Goal: Task Accomplishment & Management: Use online tool/utility

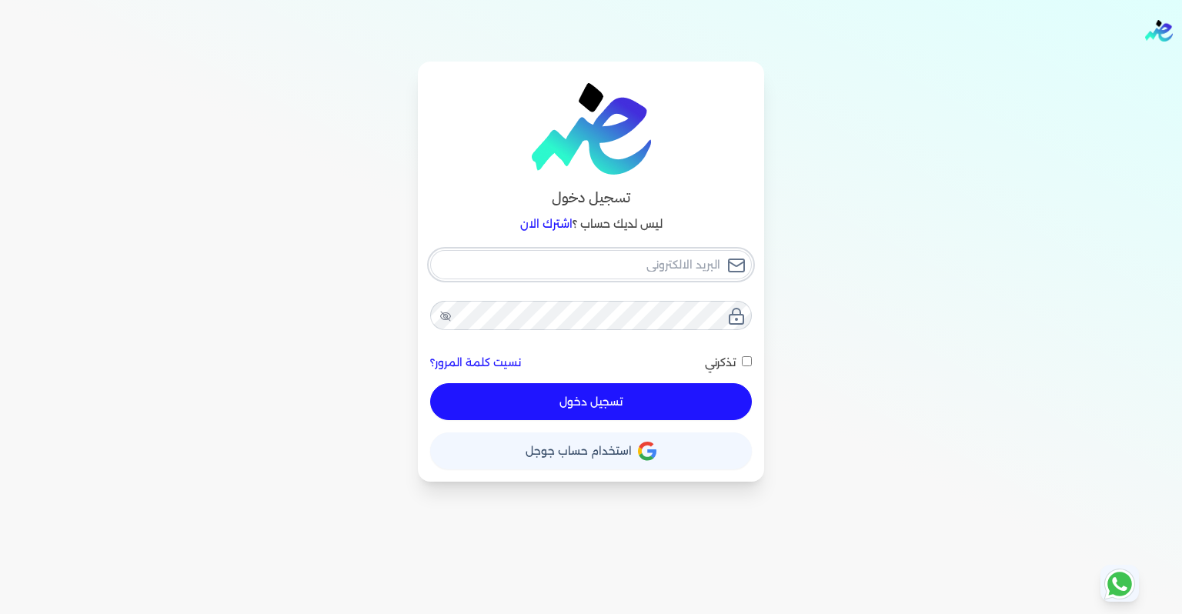
type input "[EMAIL_ADDRESS][DOMAIN_NAME]"
click at [603, 411] on button "تسجيل دخول" at bounding box center [591, 401] width 322 height 37
checkbox input "false"
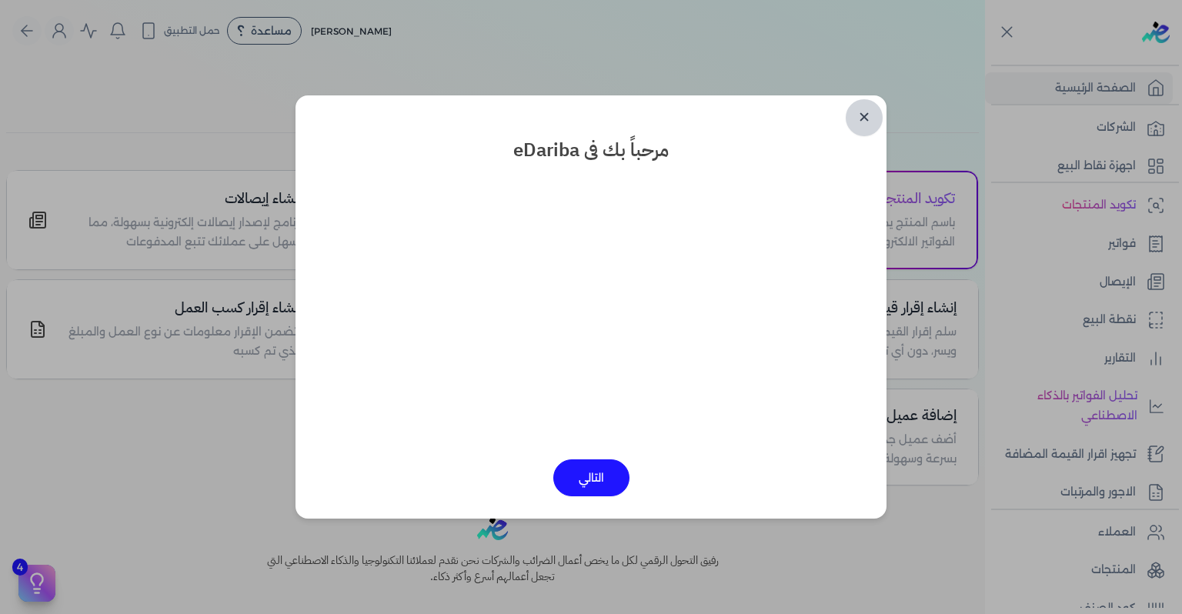
click at [876, 119] on link "✕" at bounding box center [864, 117] width 37 height 37
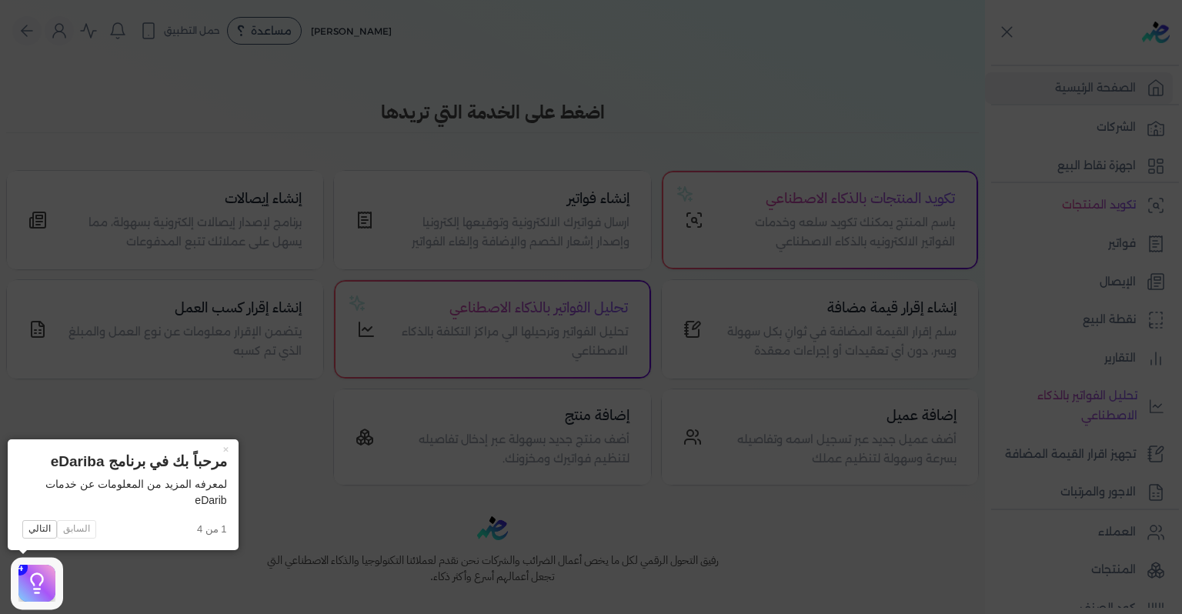
click at [1044, 371] on icon at bounding box center [591, 307] width 1182 height 614
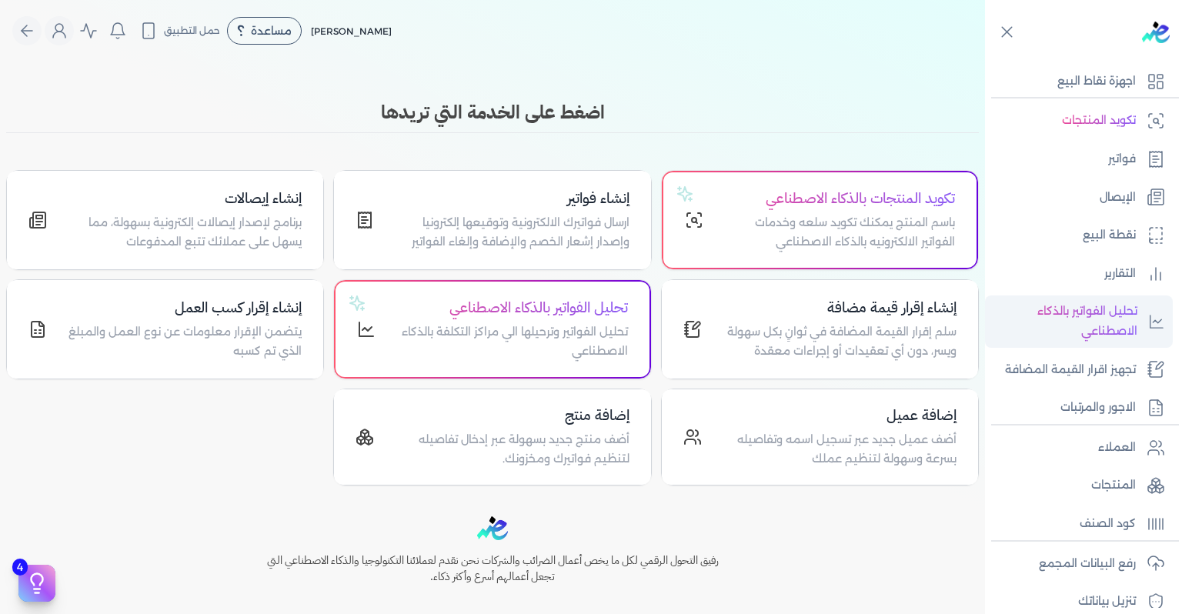
scroll to position [215, 0]
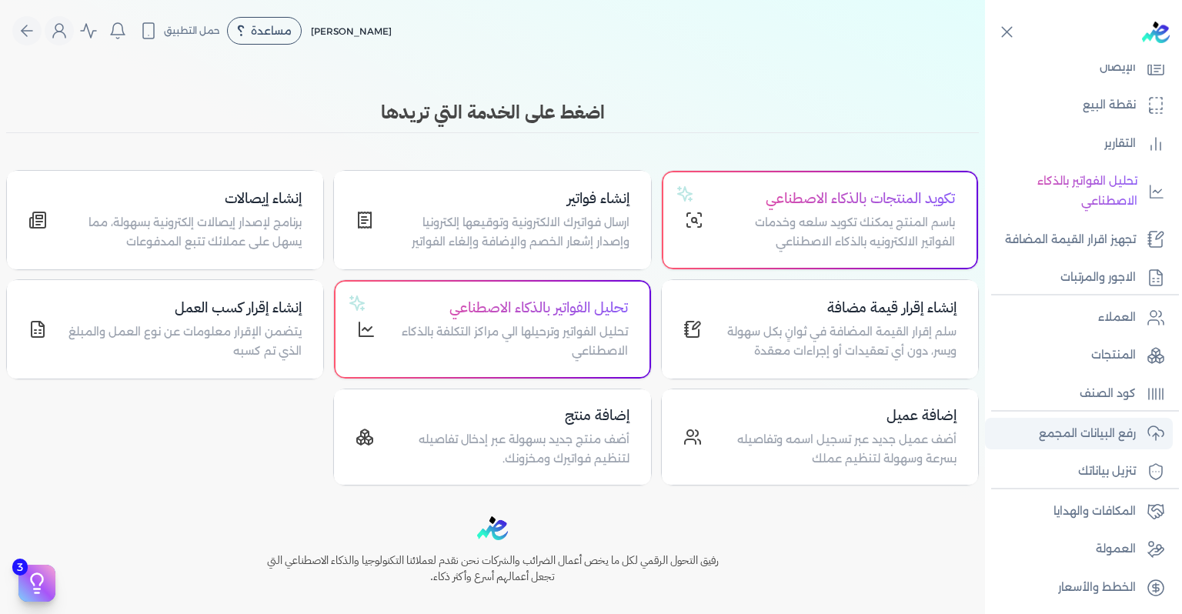
click at [1077, 436] on p "رفع البيانات المجمع" at bounding box center [1087, 434] width 97 height 20
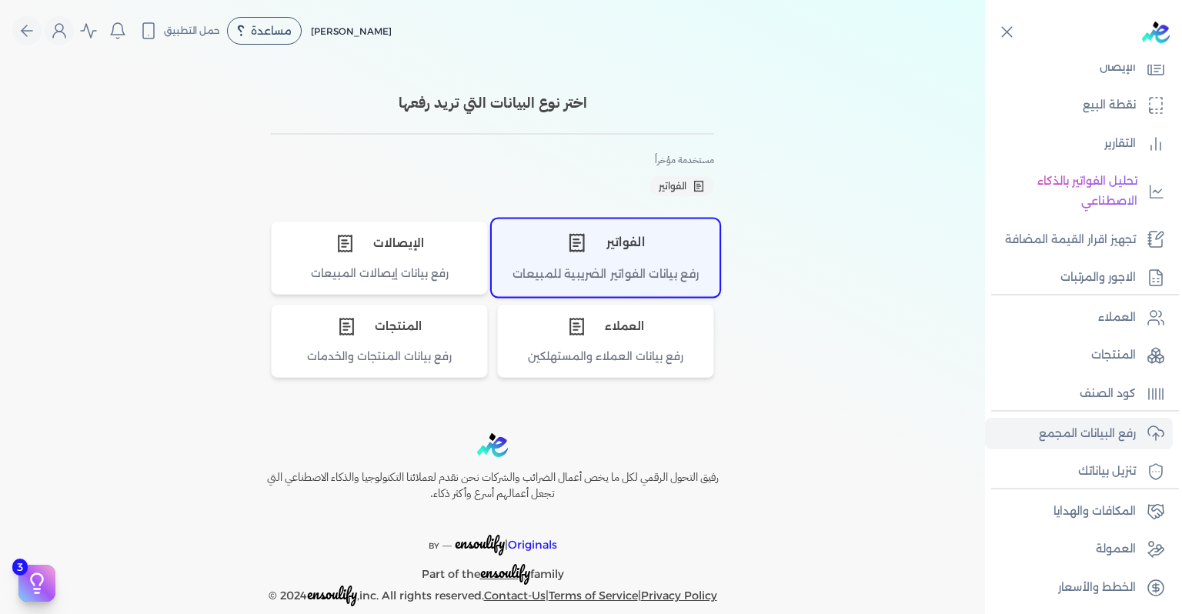
click at [582, 281] on div "رفع بيانات الفواتير الضريبية للمبيعات" at bounding box center [606, 281] width 226 height 30
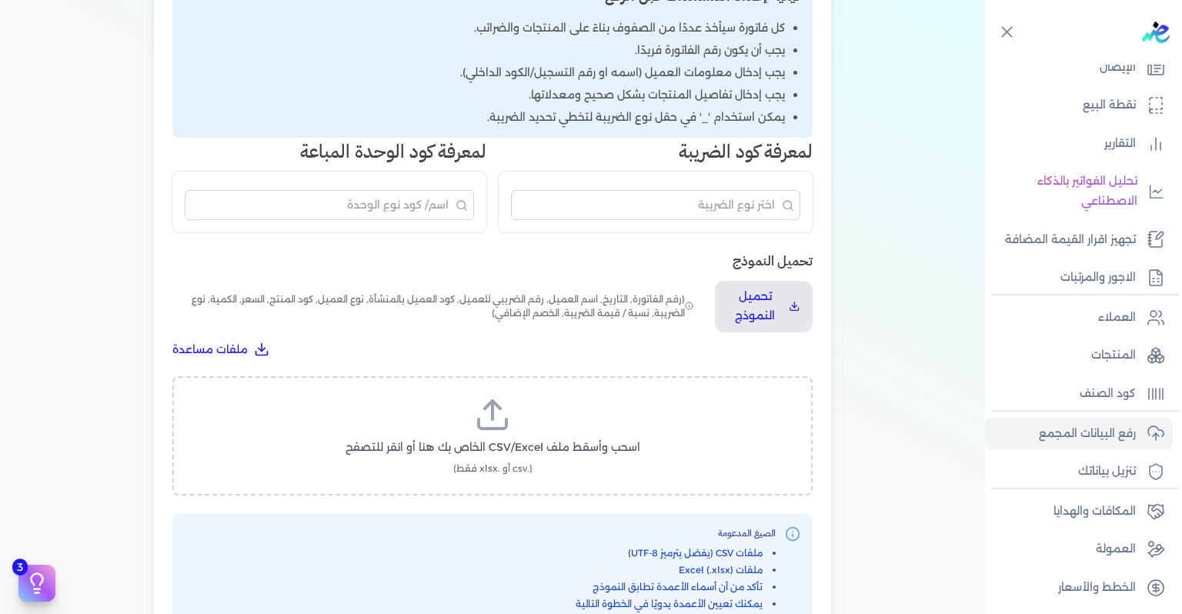
scroll to position [462, 0]
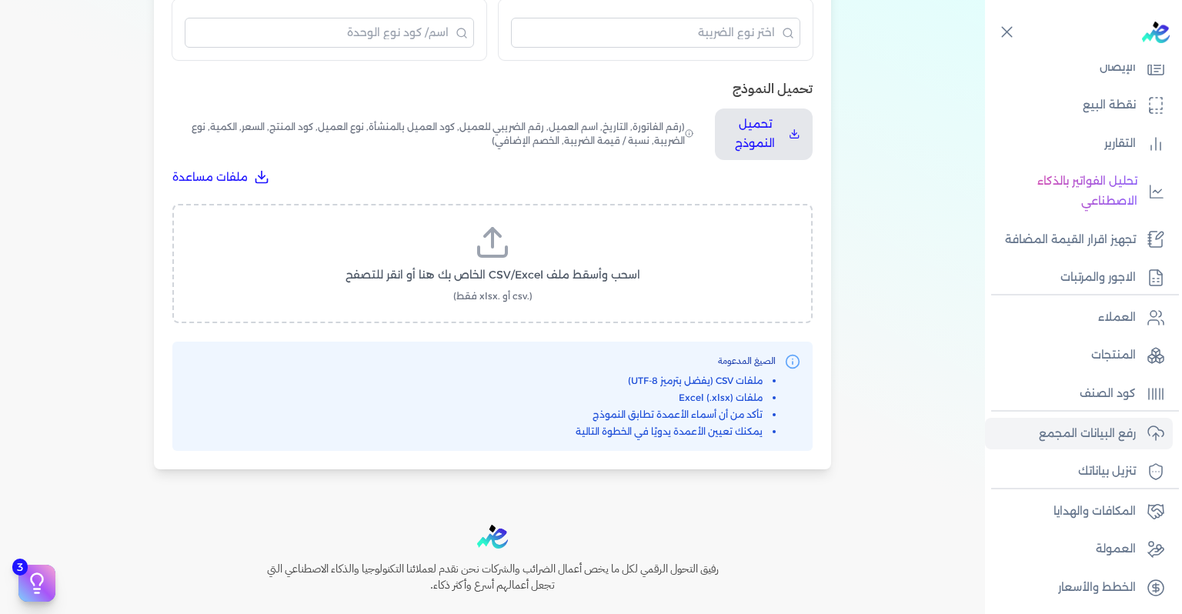
click at [505, 252] on icon at bounding box center [492, 242] width 37 height 37
click at [0, 0] on input "اسحب وأسقط ملف CSV/Excel الخاص بك هنا أو انقر للتصفح (.csv أو .xlsx فقط)" at bounding box center [0, 0] width 0 height 0
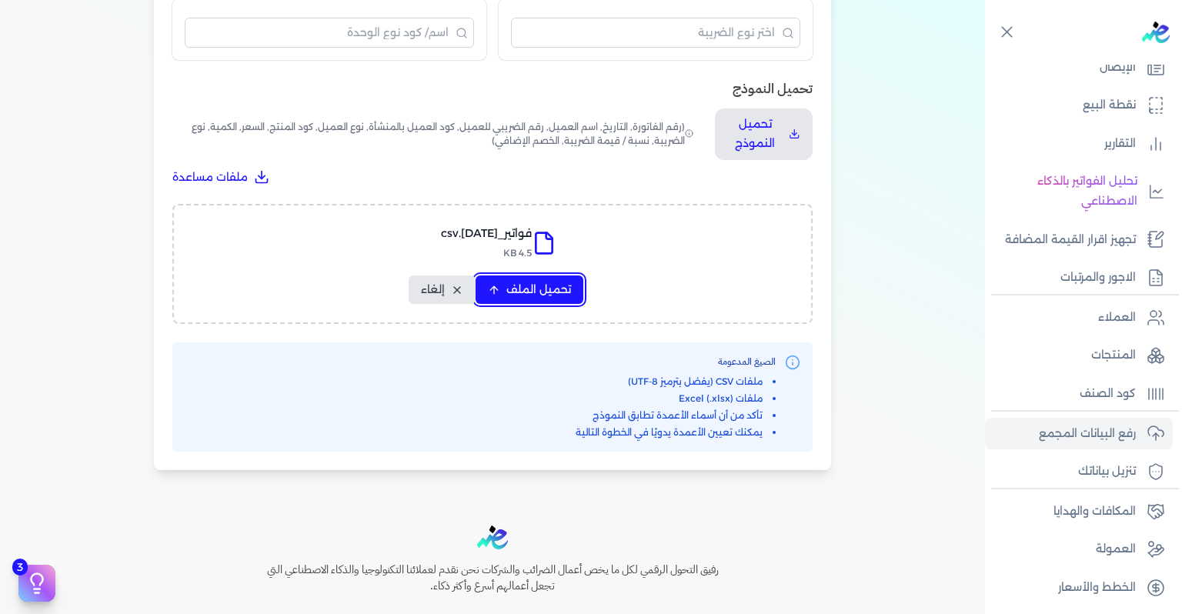
click at [511, 285] on span "تحميل الملف" at bounding box center [538, 290] width 65 height 16
select select "رقم الفاتورة"
select select "التاريخ"
select select "أسم العميل"
select select "الرقم الضريبي"
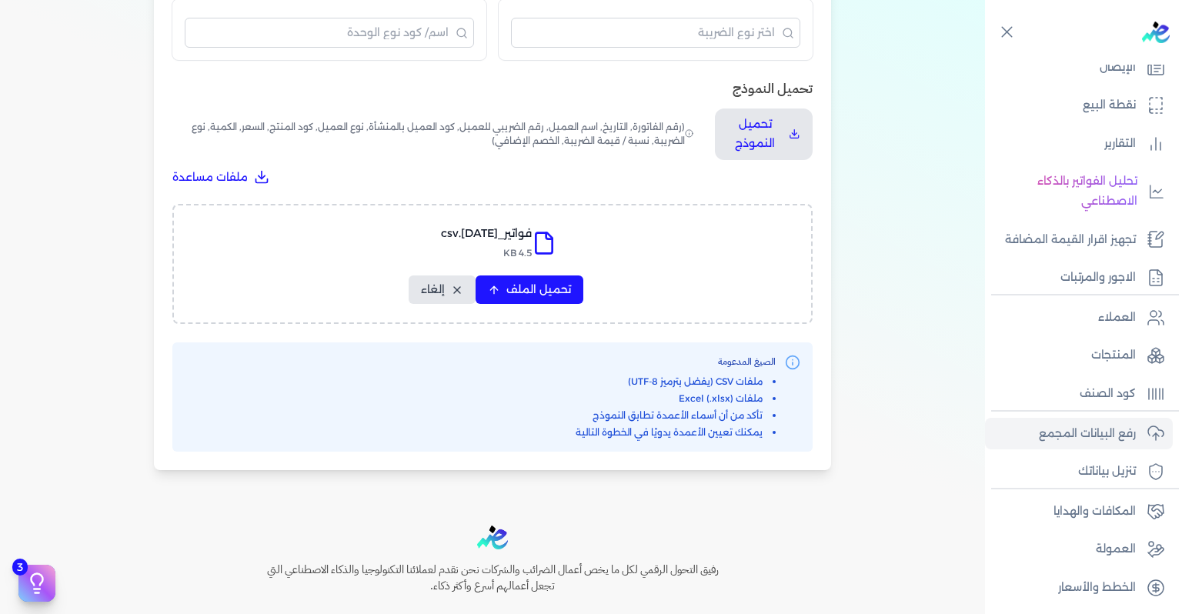
select select "نوع العميل"
select select "سيريال المنتج"
select select "السعر"
select select "الكمية"
select select "نوع الضريبة"
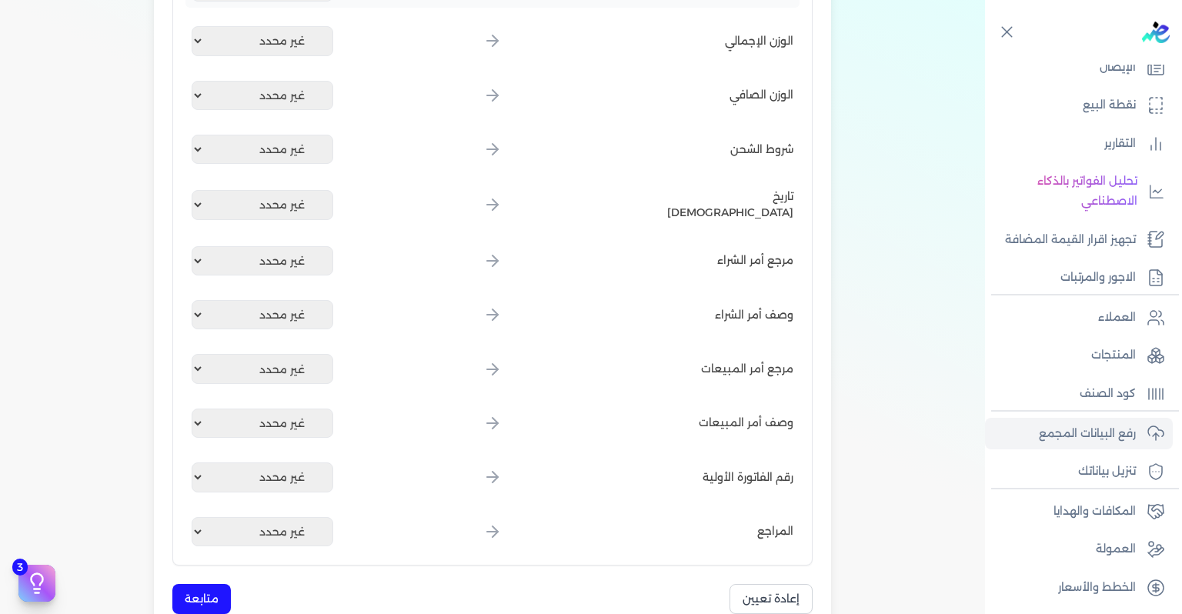
scroll to position [1965, 0]
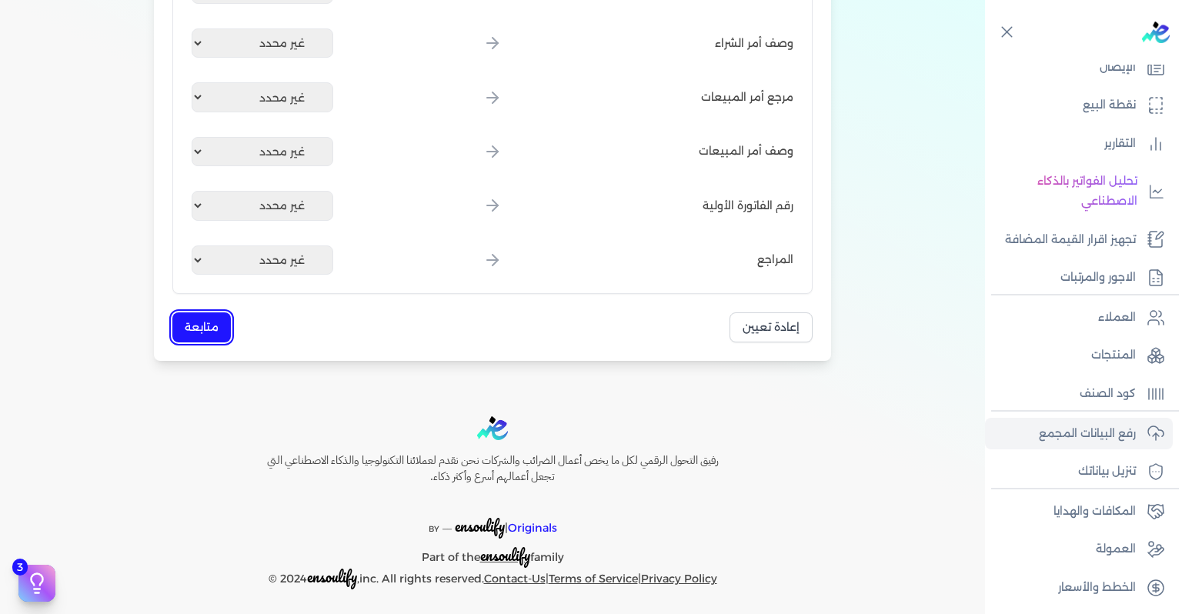
click at [201, 316] on button "متابعة" at bounding box center [201, 327] width 58 height 30
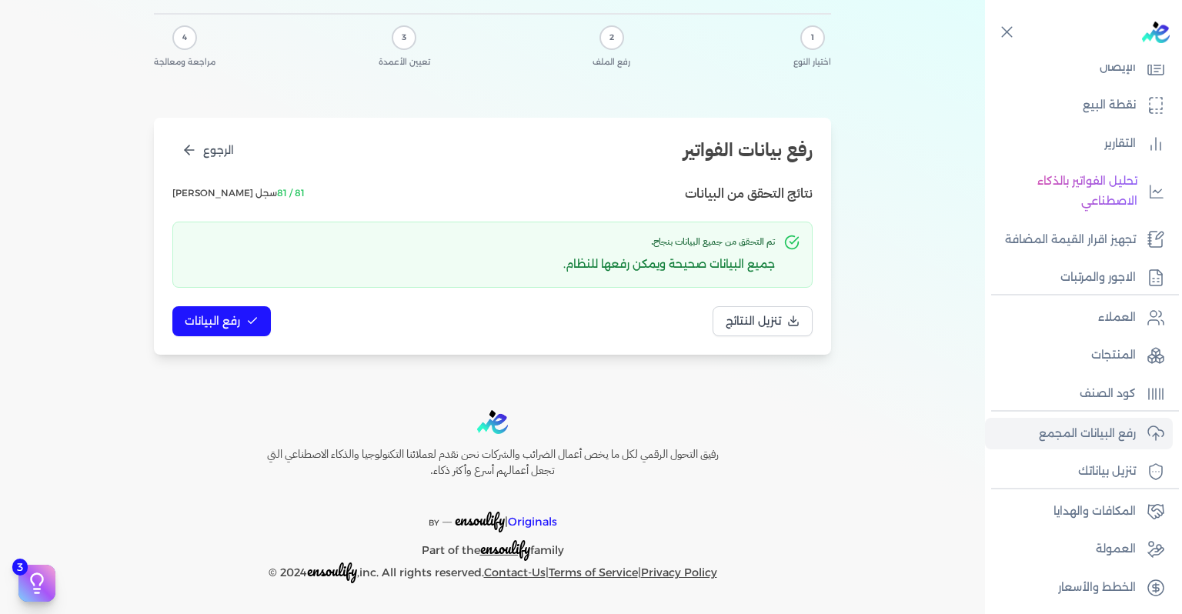
scroll to position [0, 0]
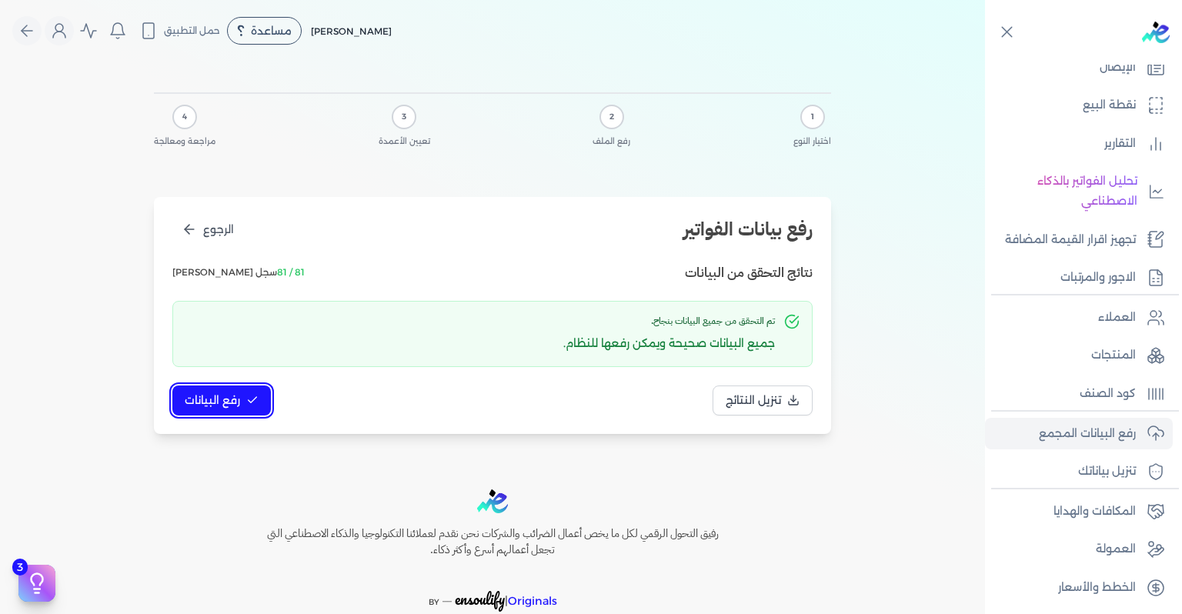
click at [219, 398] on span "رفع البيانات" at bounding box center [212, 401] width 55 height 16
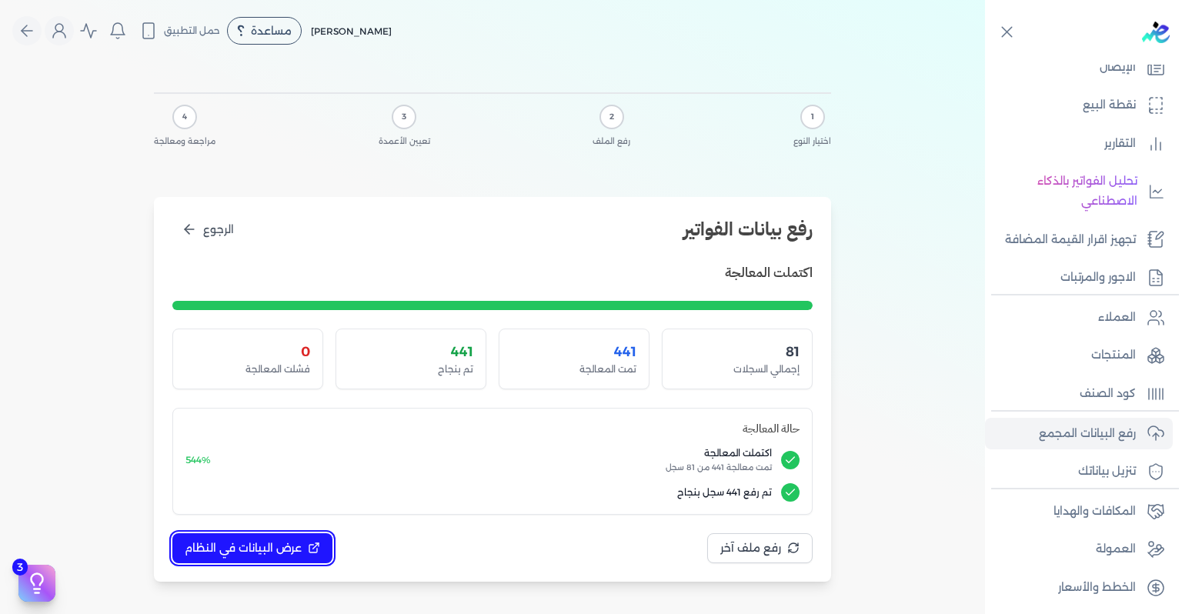
click at [259, 556] on button "عرض البيانات في النظام" at bounding box center [252, 548] width 160 height 30
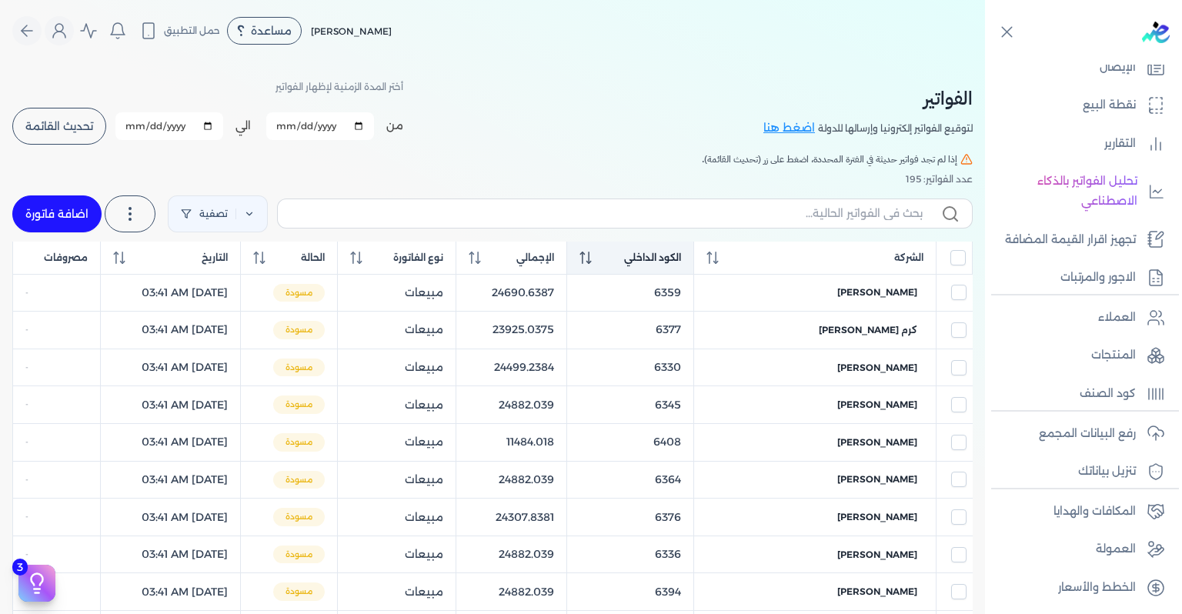
click at [681, 251] on span "الكود الداخلي" at bounding box center [652, 258] width 57 height 14
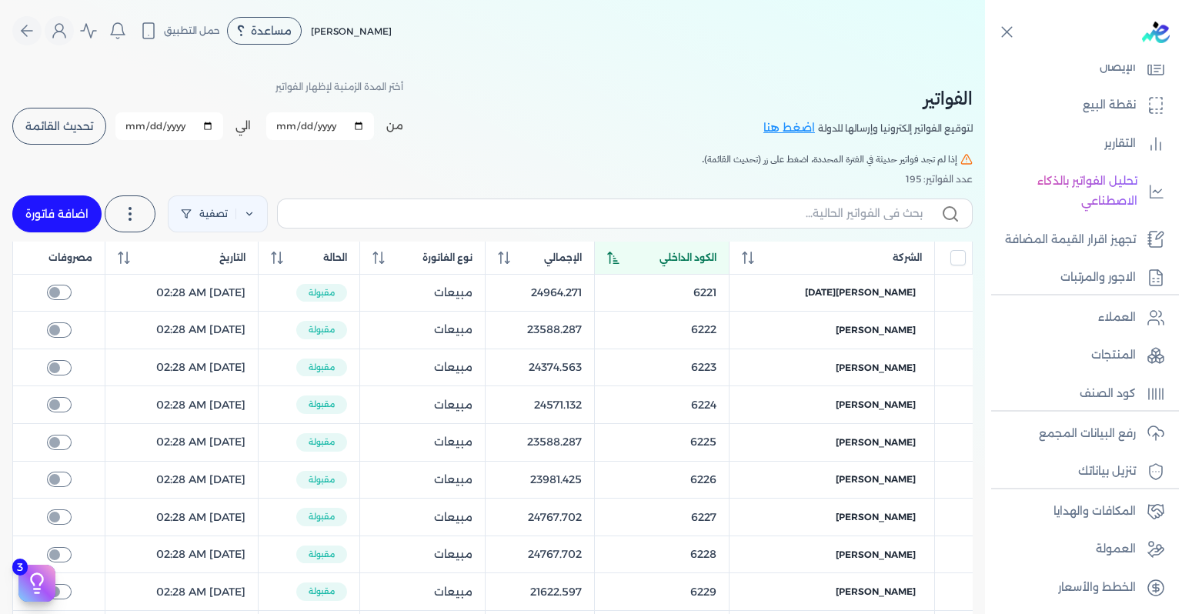
click at [729, 251] on th "الكود الداخلي" at bounding box center [661, 258] width 135 height 33
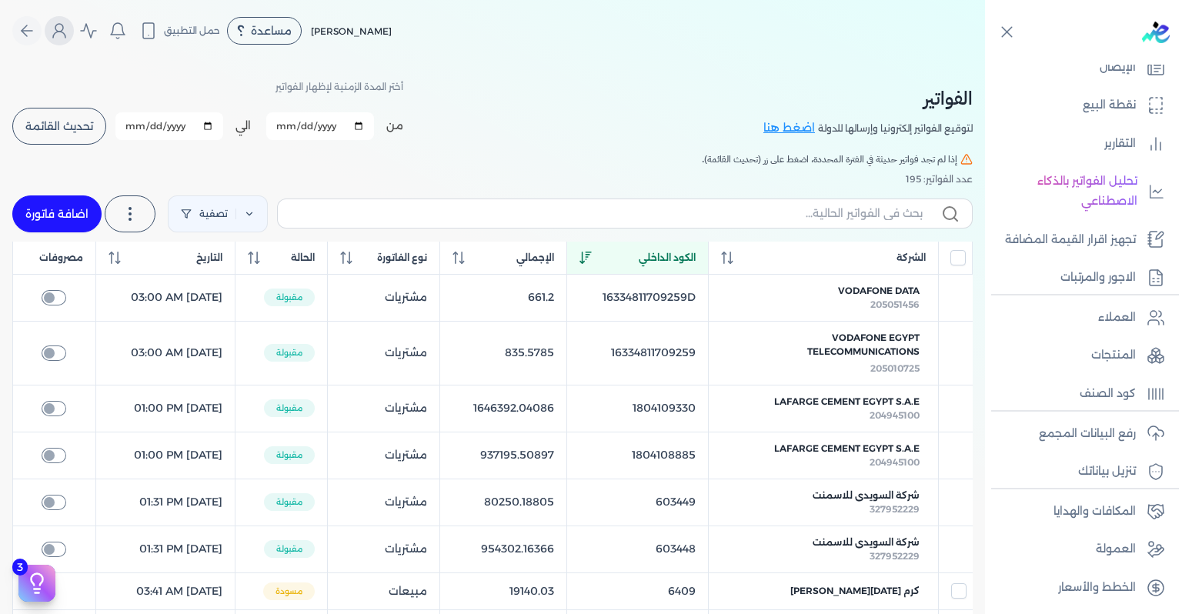
click at [68, 34] on icon "Global" at bounding box center [59, 31] width 18 height 18
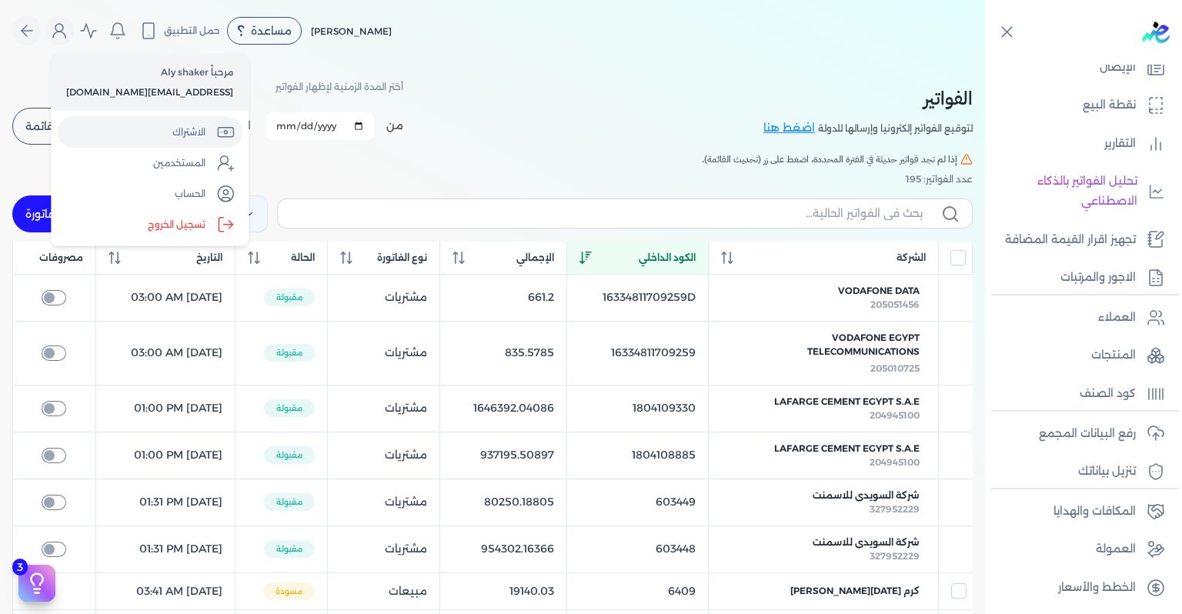
click at [139, 126] on link "الاشتراك" at bounding box center [149, 132] width 185 height 31
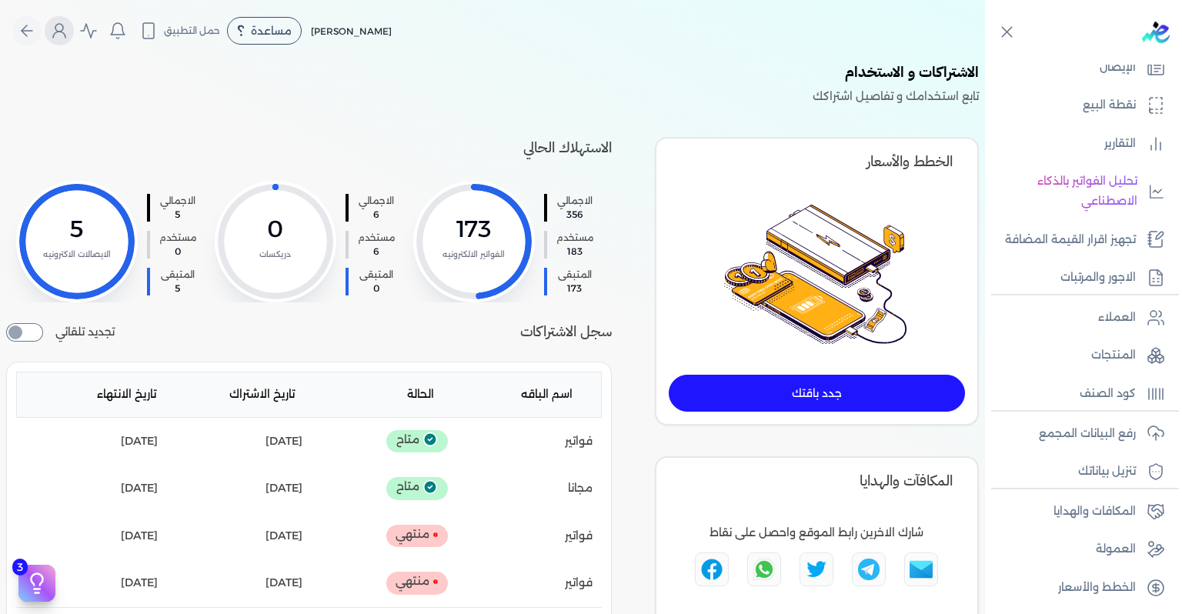
click at [58, 37] on icon "Global" at bounding box center [59, 35] width 12 height 6
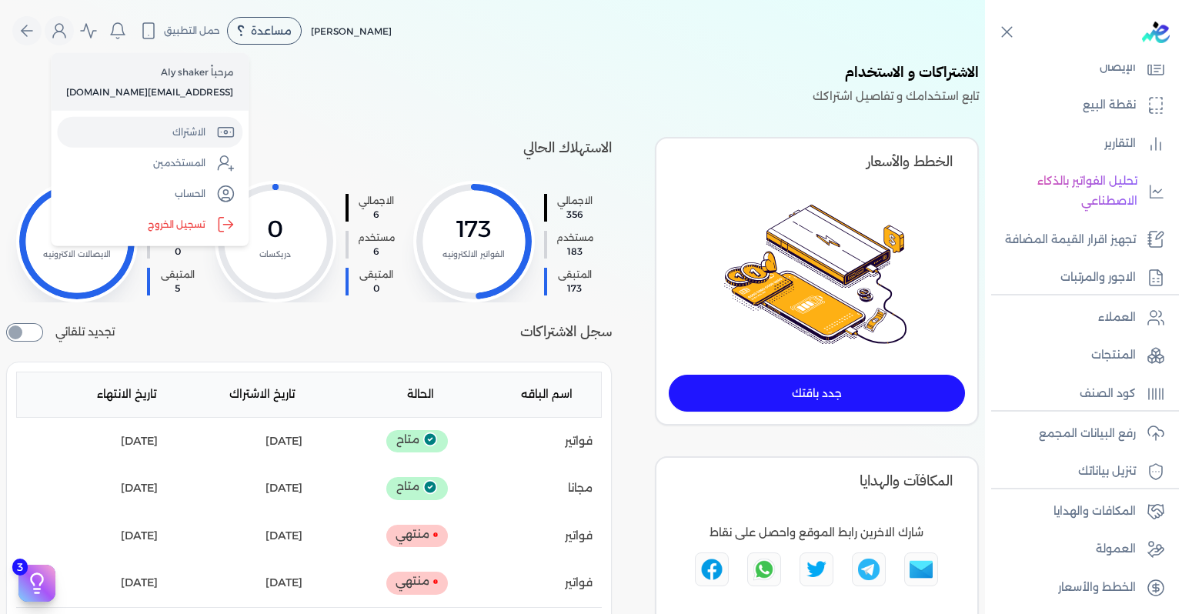
click at [142, 130] on link "الاشتراك" at bounding box center [149, 132] width 185 height 31
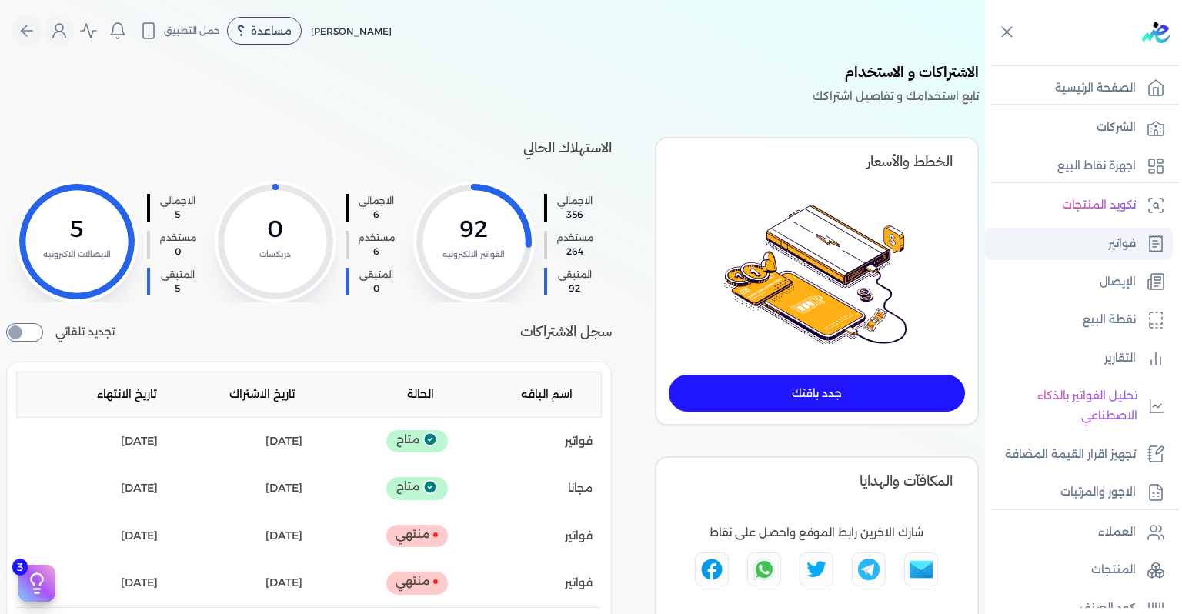
click at [1113, 243] on p "فواتير" at bounding box center [1122, 244] width 28 height 20
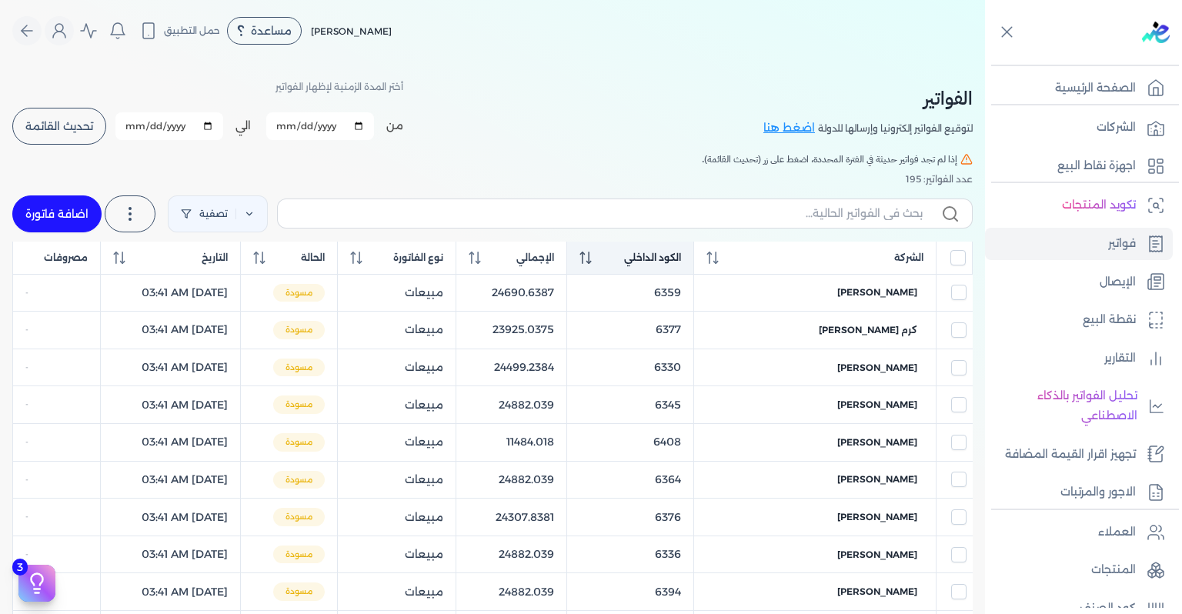
click at [681, 256] on span "الكود الداخلي" at bounding box center [652, 258] width 57 height 14
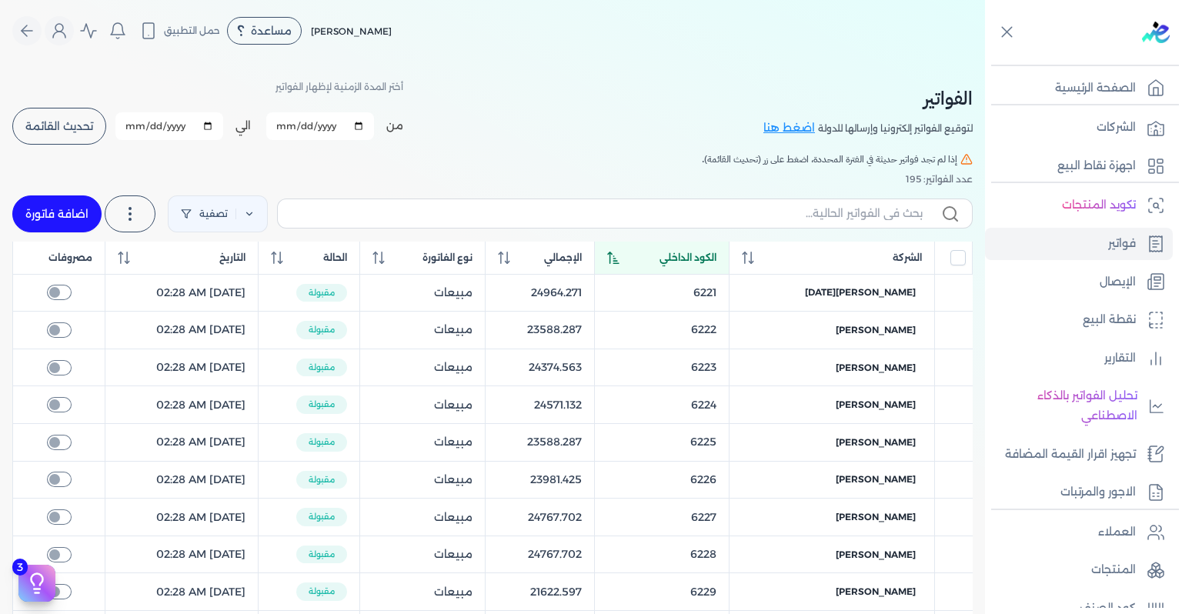
click at [712, 256] on span "الكود الداخلي" at bounding box center [688, 258] width 57 height 14
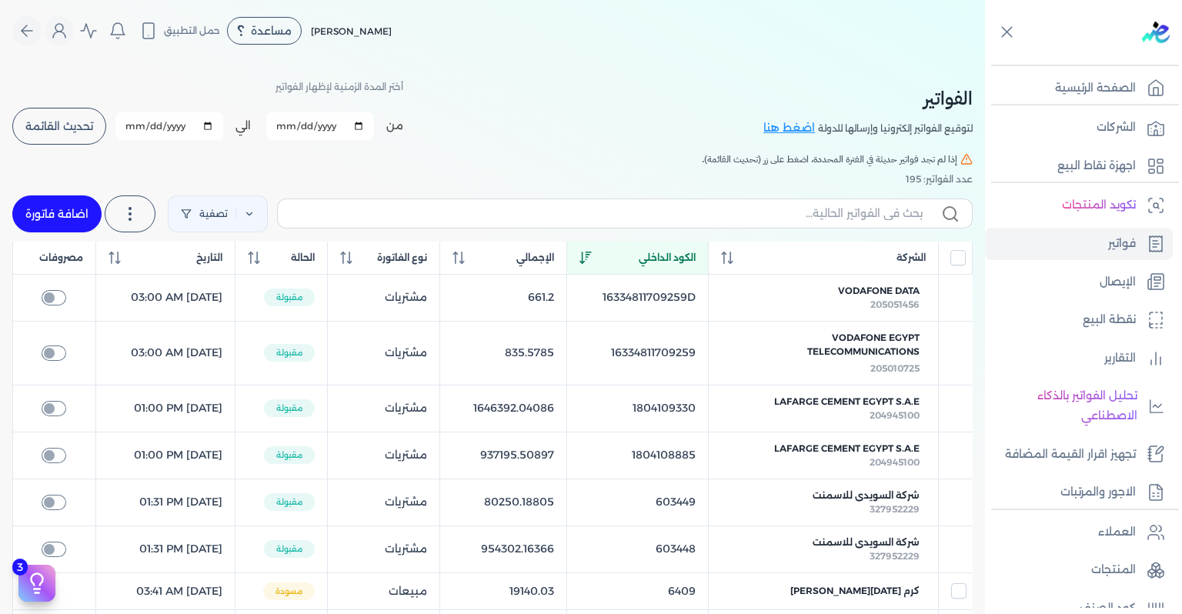
click at [80, 115] on button "تحديث القائمة" at bounding box center [59, 126] width 94 height 37
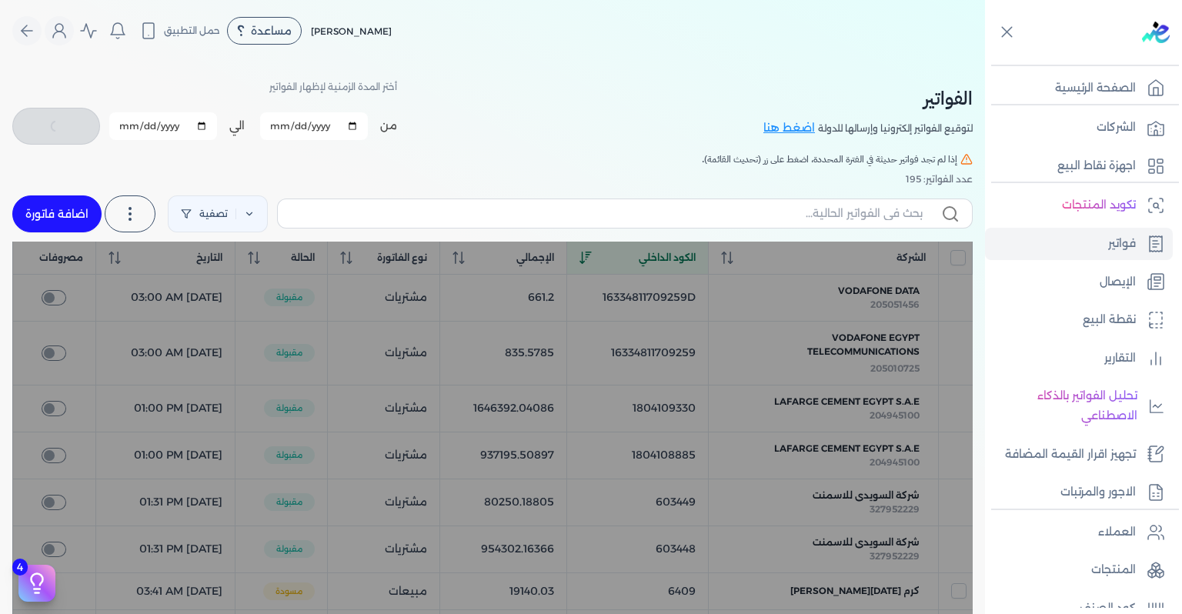
checkbox input "false"
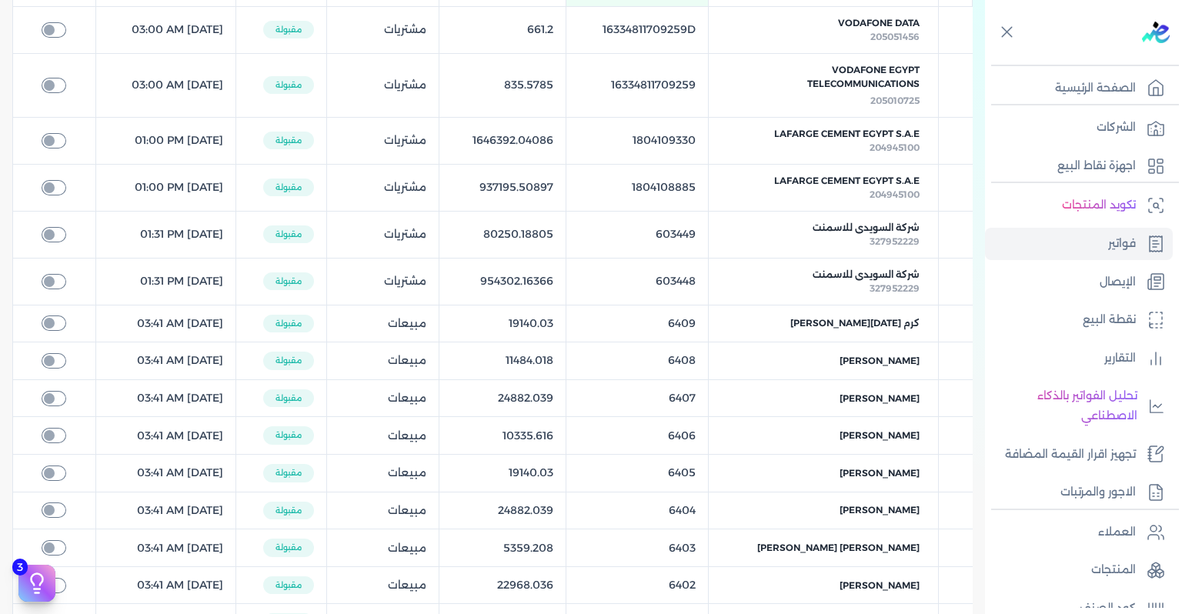
scroll to position [308, 0]
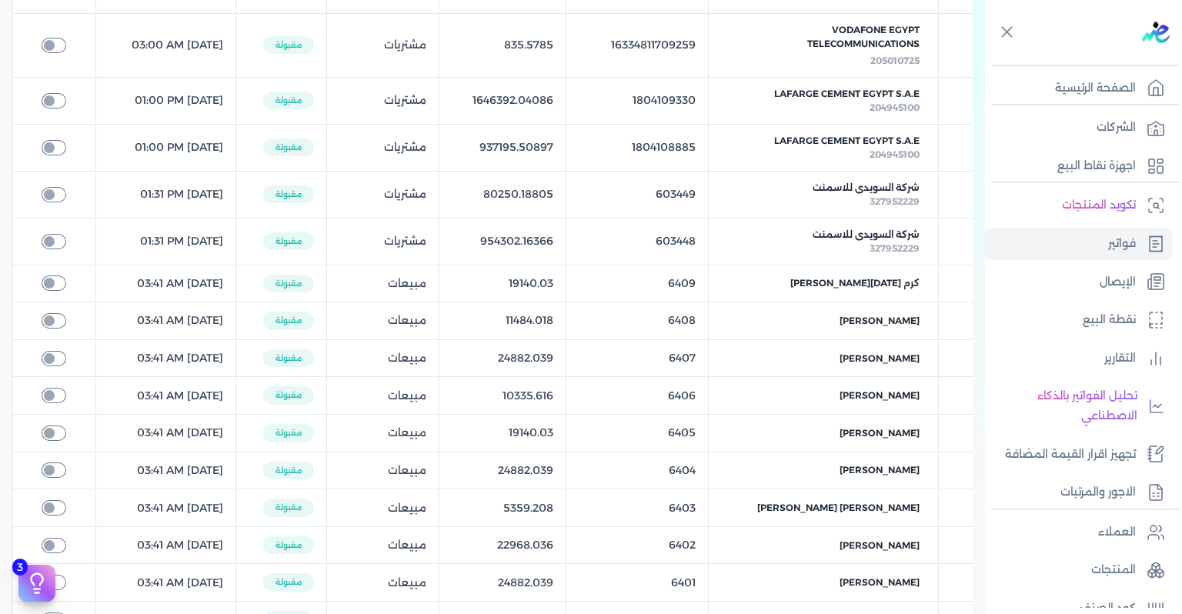
click at [686, 298] on table "الشركة الكود الداخلي الإجمالي نوع الفاتورة الحالة التاريخ مصروفات Vodafone Data…" at bounding box center [492, 362] width 960 height 856
click at [691, 294] on table "الشركة الكود الداخلي الإجمالي نوع الفاتورة الحالة التاريخ مصروفات Vodafone Data…" at bounding box center [492, 362] width 960 height 856
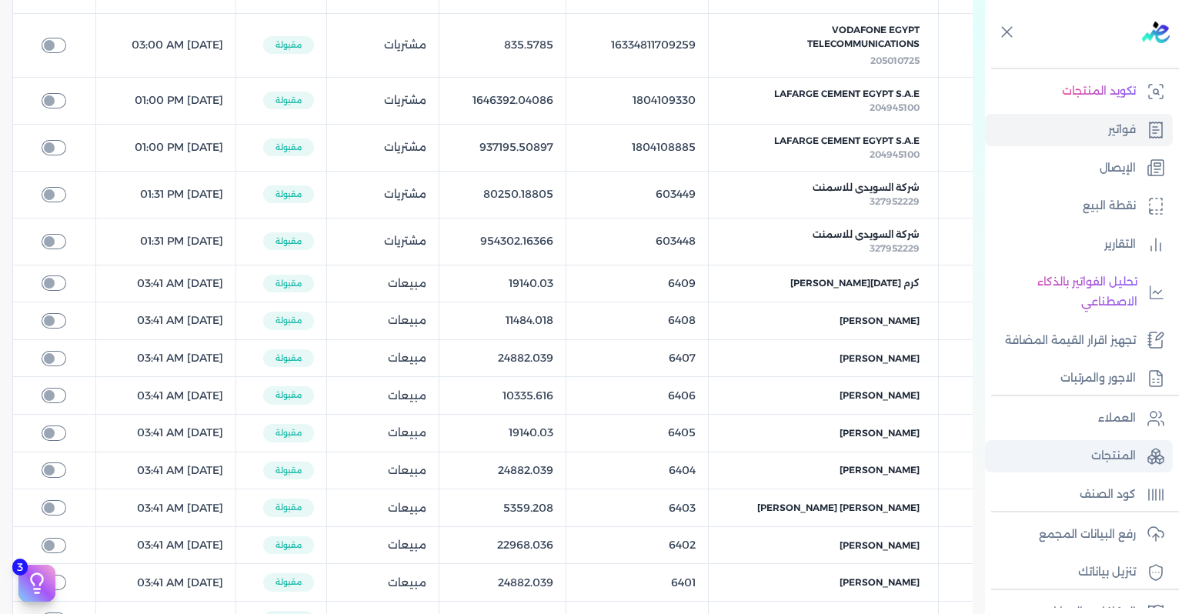
scroll to position [154, 0]
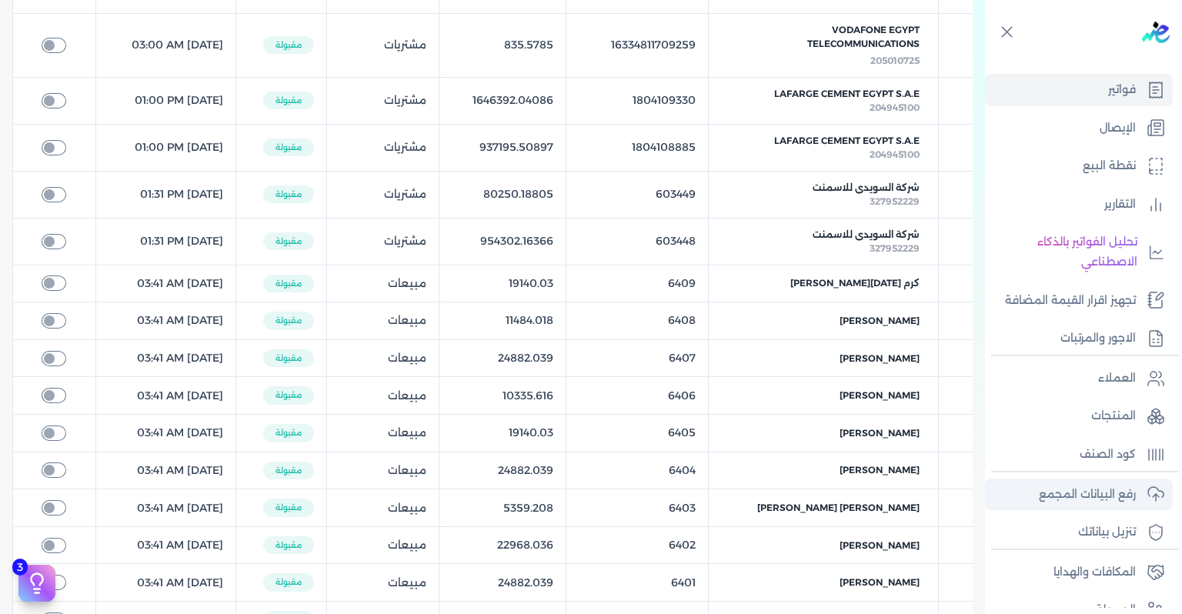
click at [1133, 507] on link "رفع البيانات المجمع" at bounding box center [1079, 495] width 188 height 32
click at [1117, 496] on p "رفع البيانات المجمع" at bounding box center [1087, 495] width 97 height 20
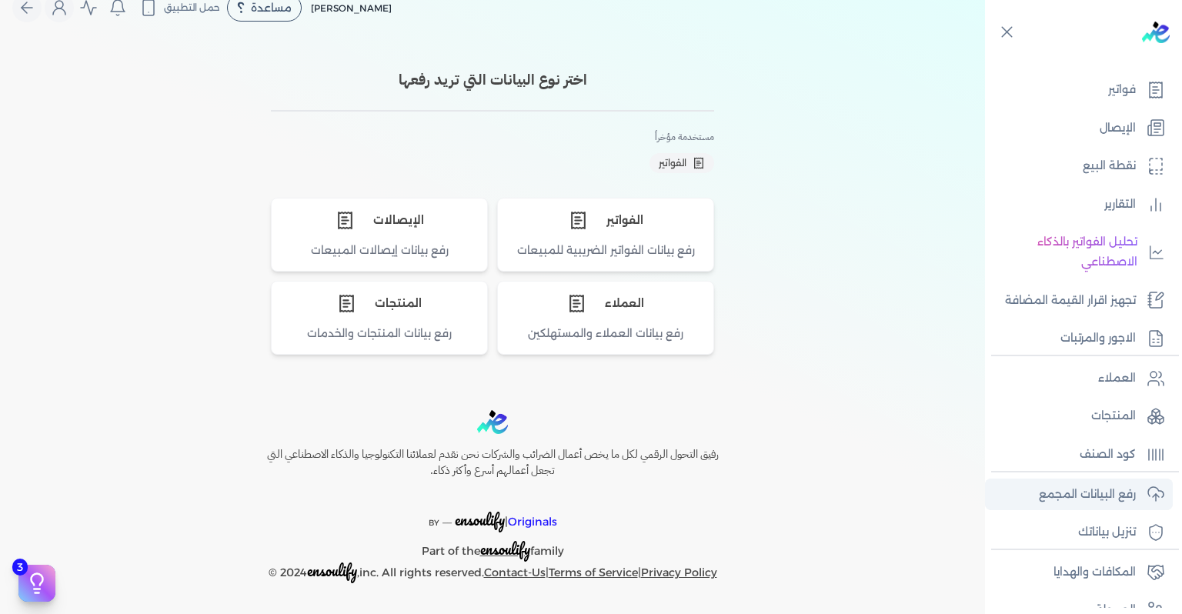
scroll to position [20, 0]
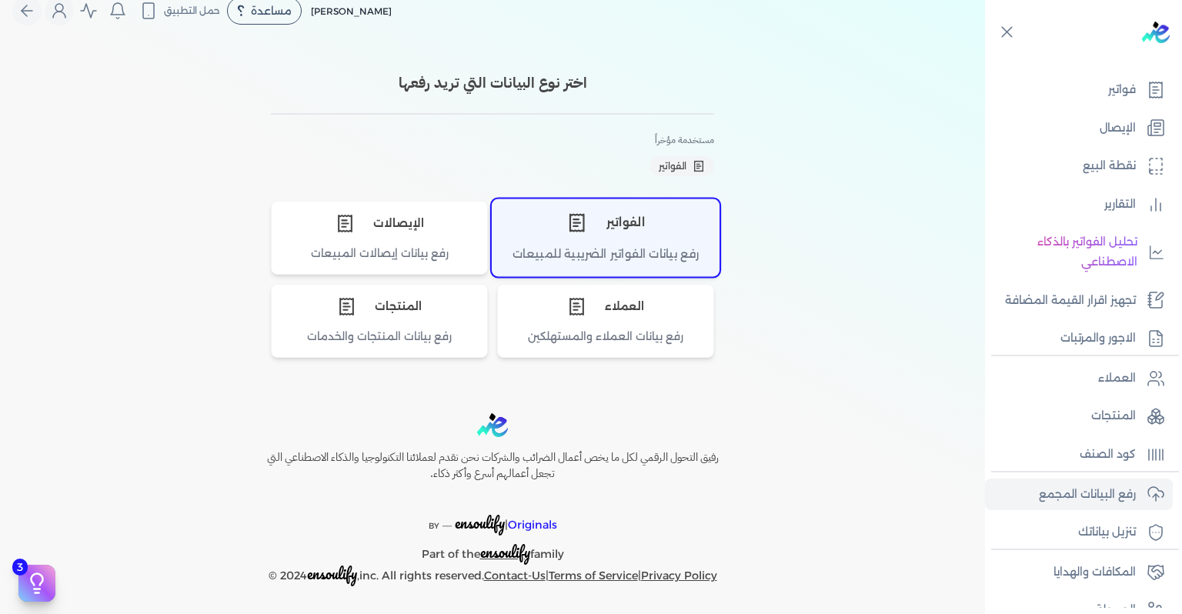
click at [602, 256] on div "رفع بيانات الفواتير الضريبية للمبيعات" at bounding box center [606, 261] width 226 height 30
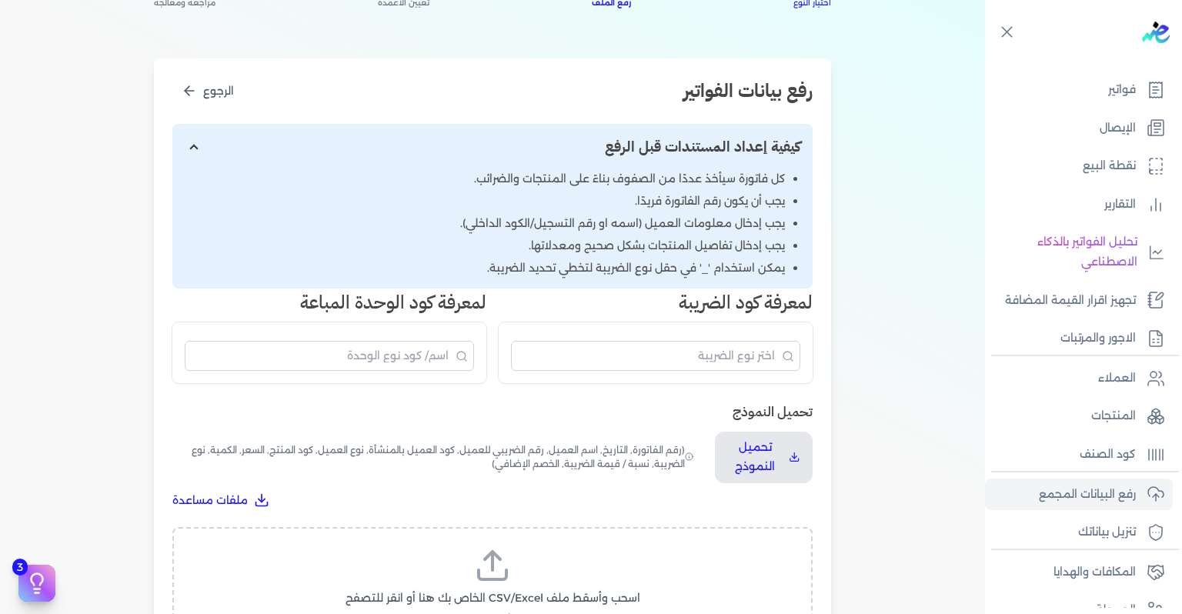
scroll to position [174, 0]
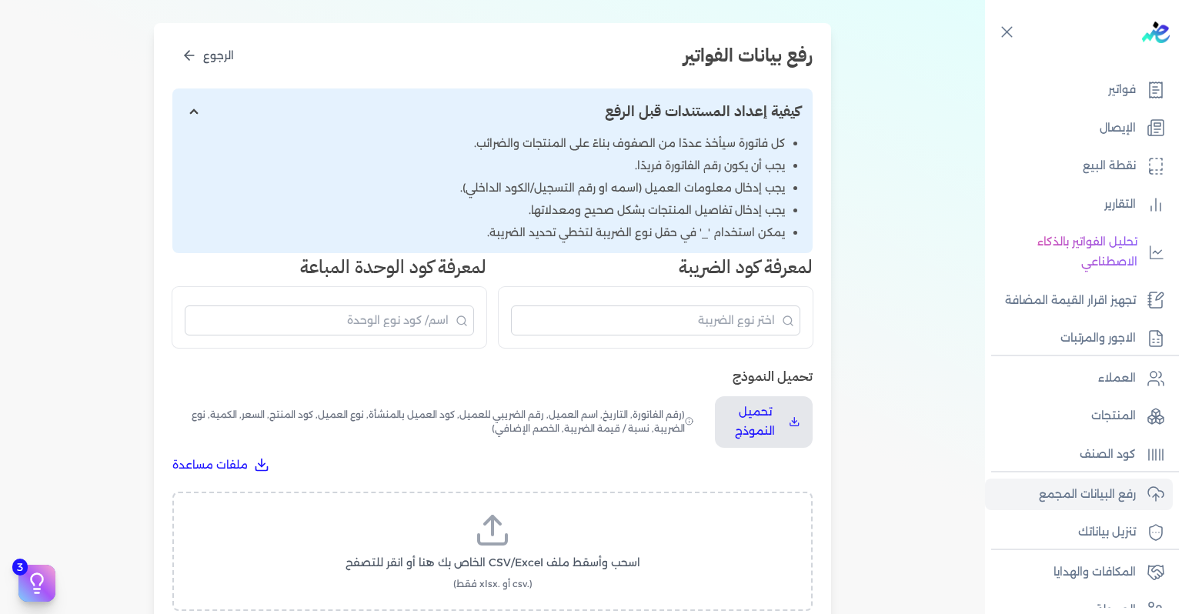
click at [493, 524] on icon at bounding box center [492, 530] width 37 height 37
click at [0, 0] on input "اسحب وأسقط ملف CSV/Excel الخاص بك هنا أو انقر للتصفح (.csv أو .xlsx فقط)" at bounding box center [0, 0] width 0 height 0
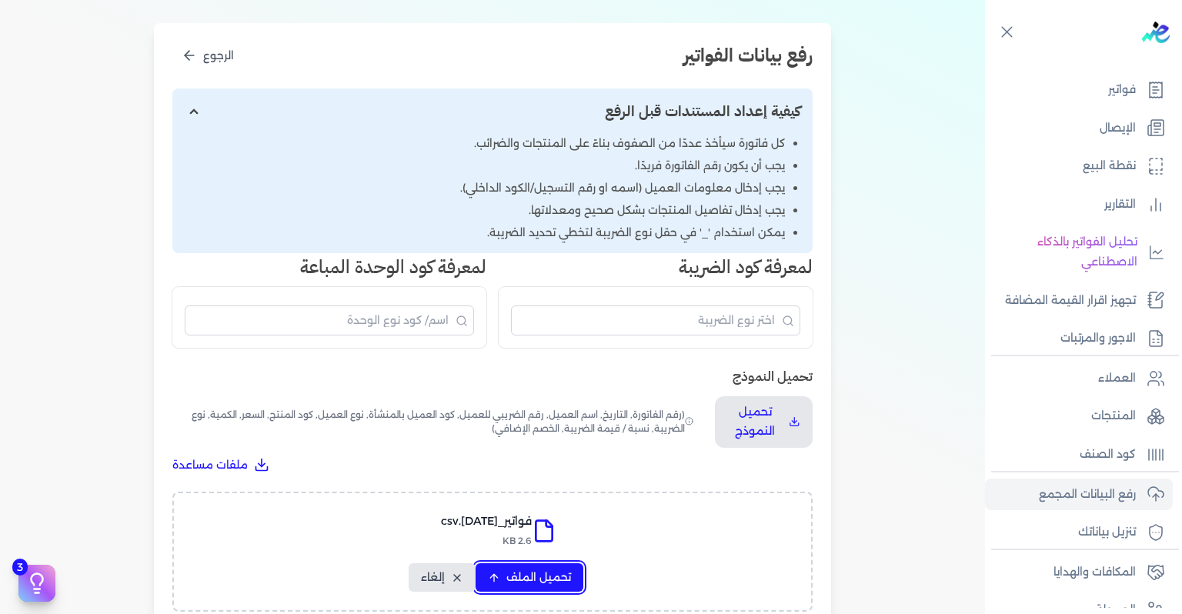
click at [516, 576] on span "تحميل الملف" at bounding box center [538, 578] width 65 height 16
select select "رقم الفاتورة"
select select "التاريخ"
select select "أسم العميل"
select select "الرقم الضريبي"
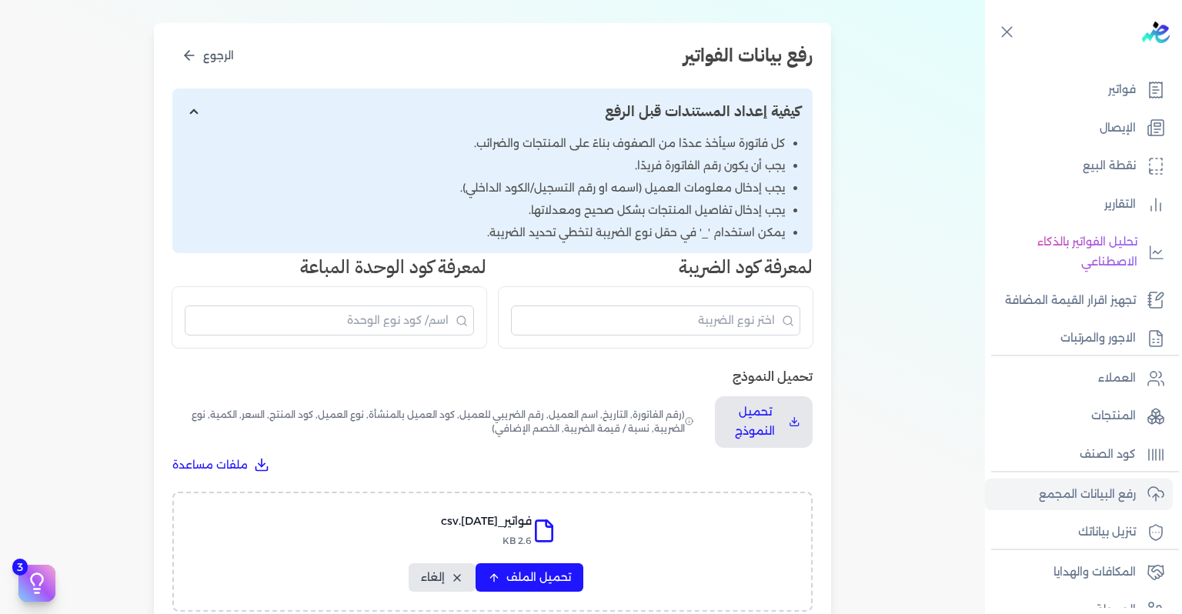
select select "نوع العميل"
select select "سيريال المنتج"
select select "السعر"
select select "الكمية"
select select "نوع الضريبة"
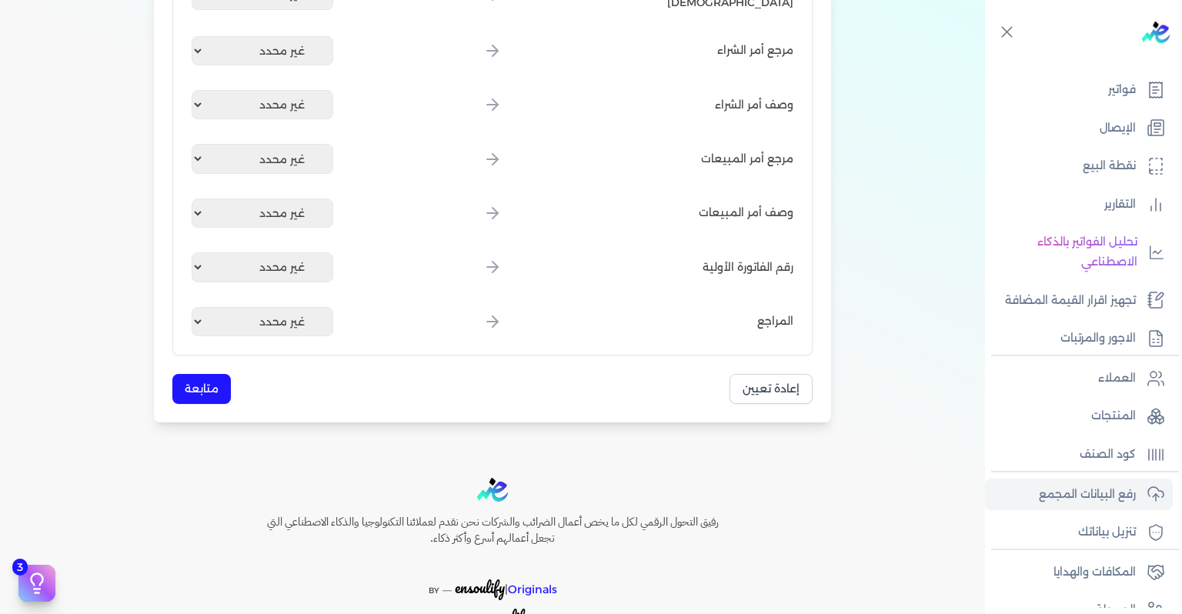
scroll to position [1965, 0]
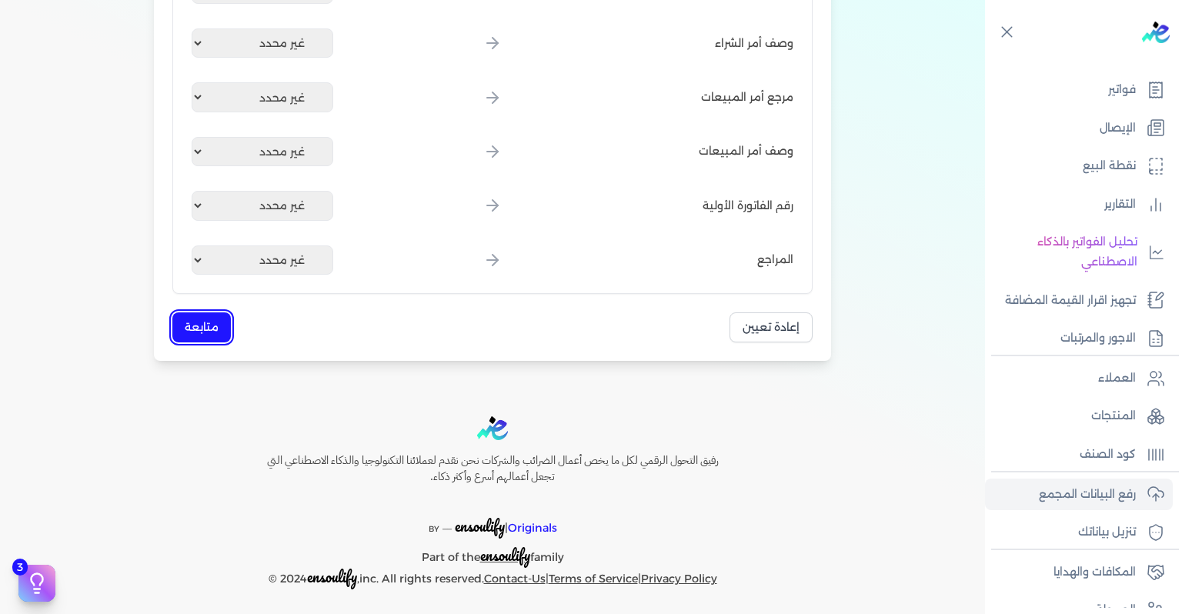
click at [192, 325] on button "متابعة" at bounding box center [201, 327] width 58 height 30
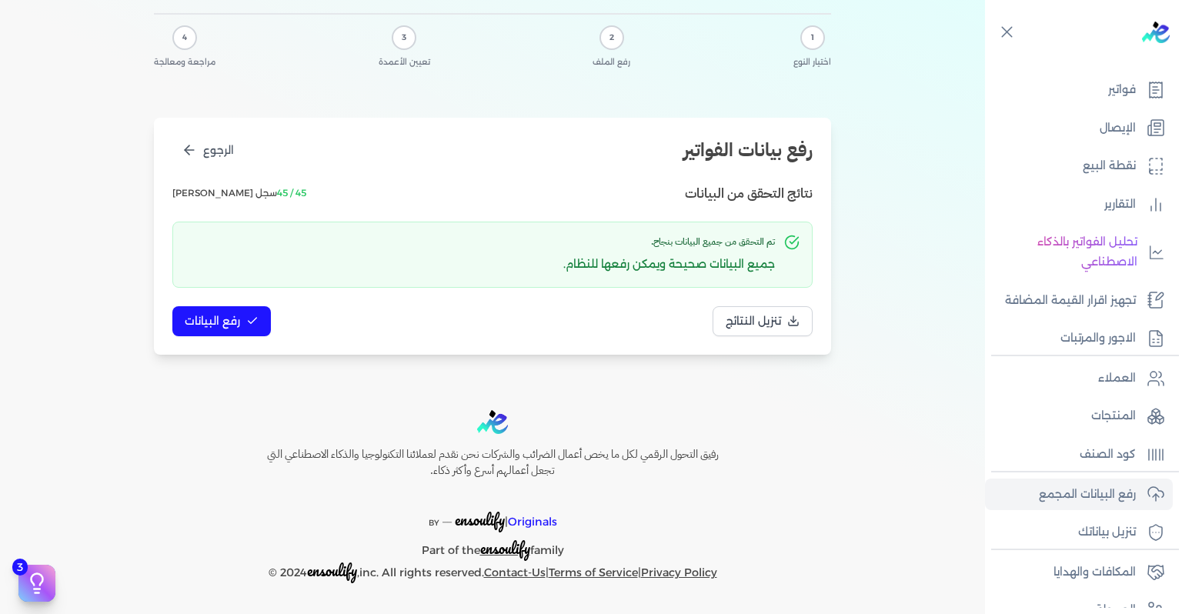
scroll to position [0, 0]
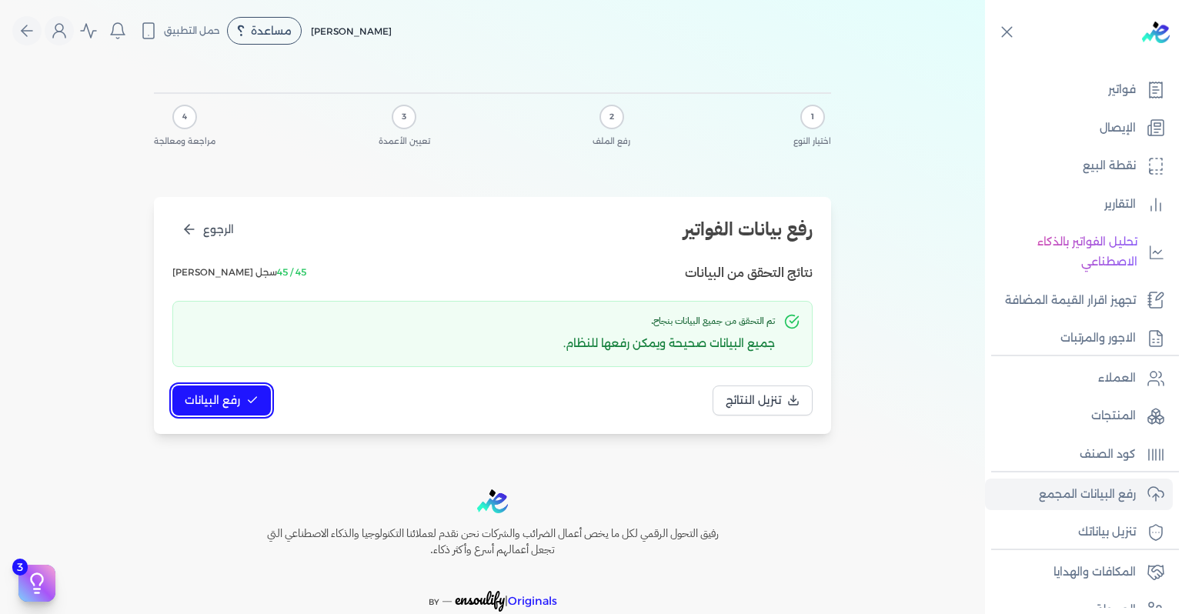
click at [212, 393] on span "رفع البيانات" at bounding box center [212, 401] width 55 height 16
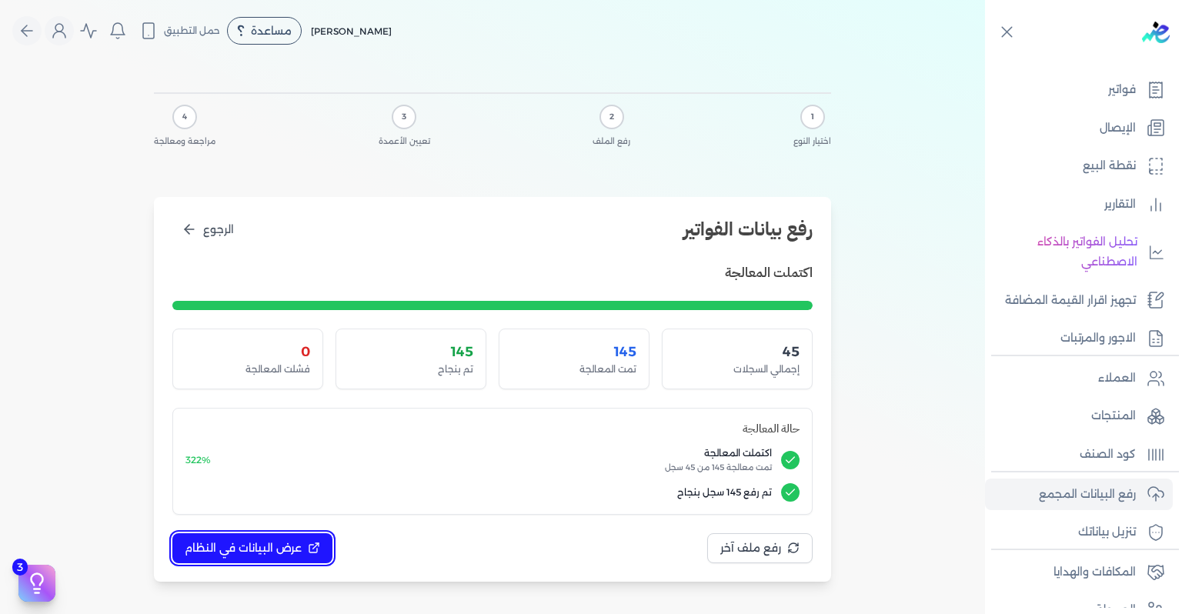
click at [242, 543] on span "عرض البيانات في النظام" at bounding box center [243, 548] width 117 height 16
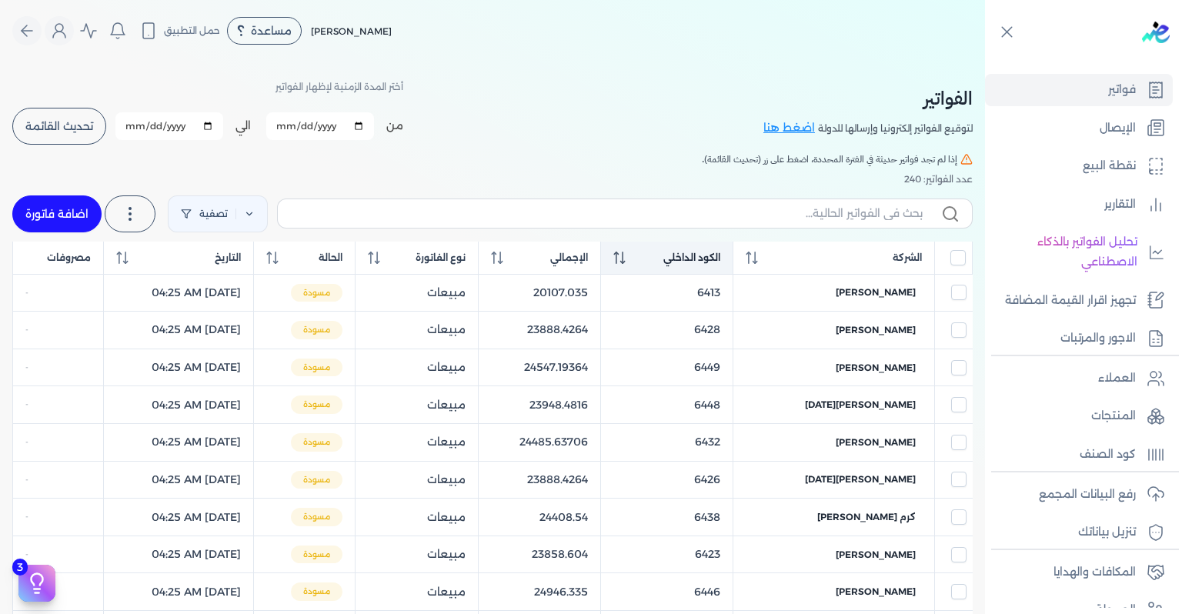
click at [677, 260] on div "الكود الداخلي" at bounding box center [666, 258] width 107 height 14
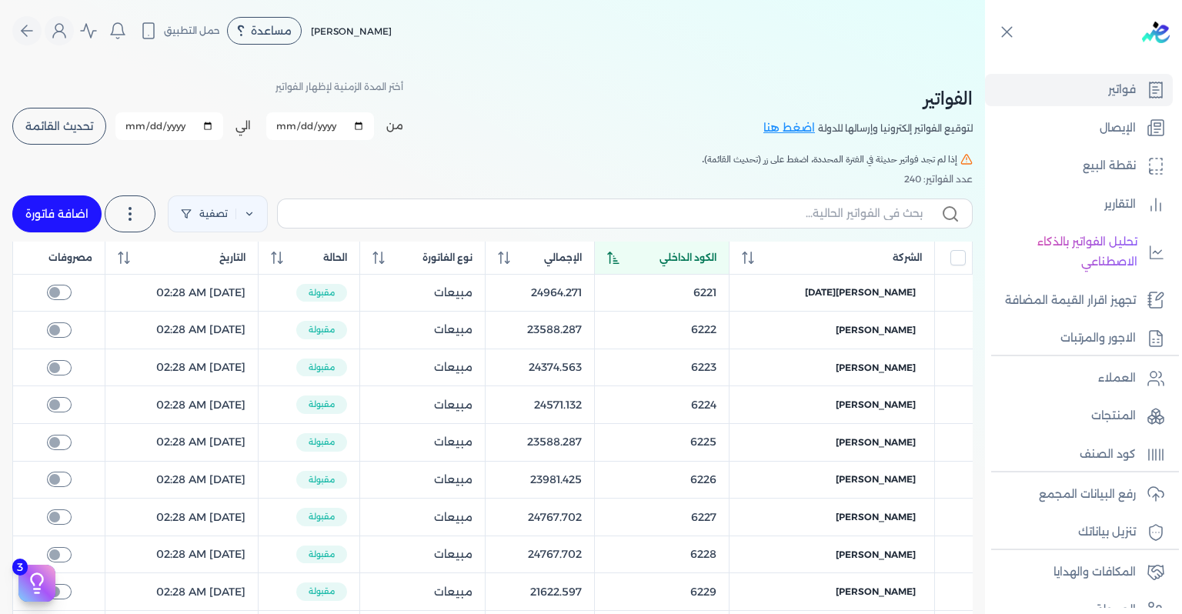
click at [677, 260] on div "الكود الداخلي" at bounding box center [661, 258] width 109 height 14
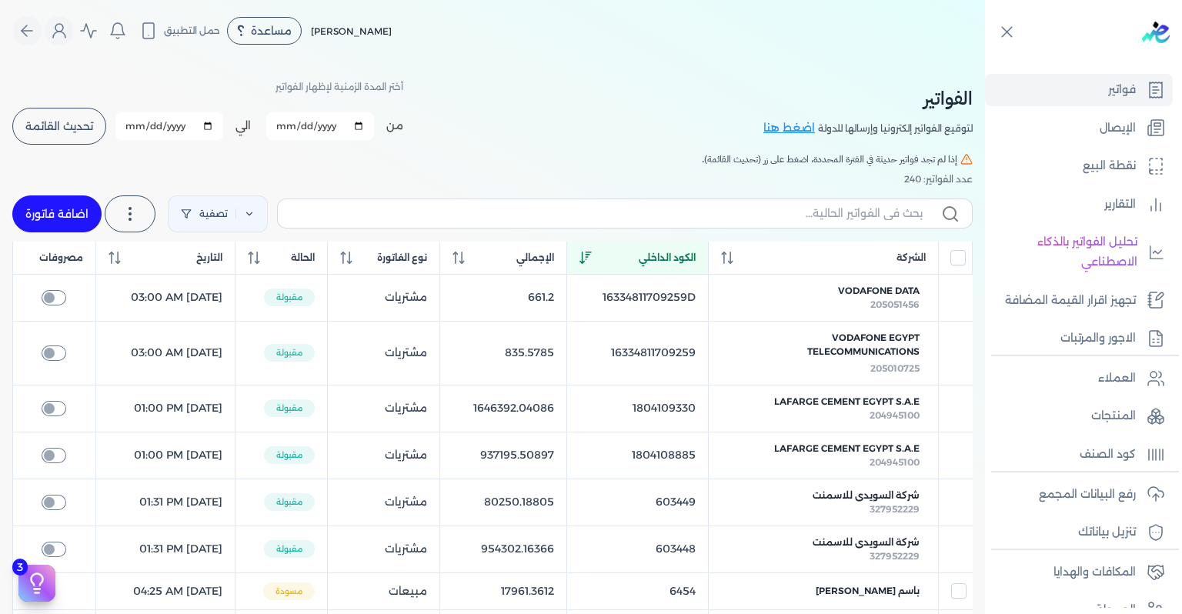
click at [90, 126] on span "تحديث القائمة" at bounding box center [59, 126] width 68 height 11
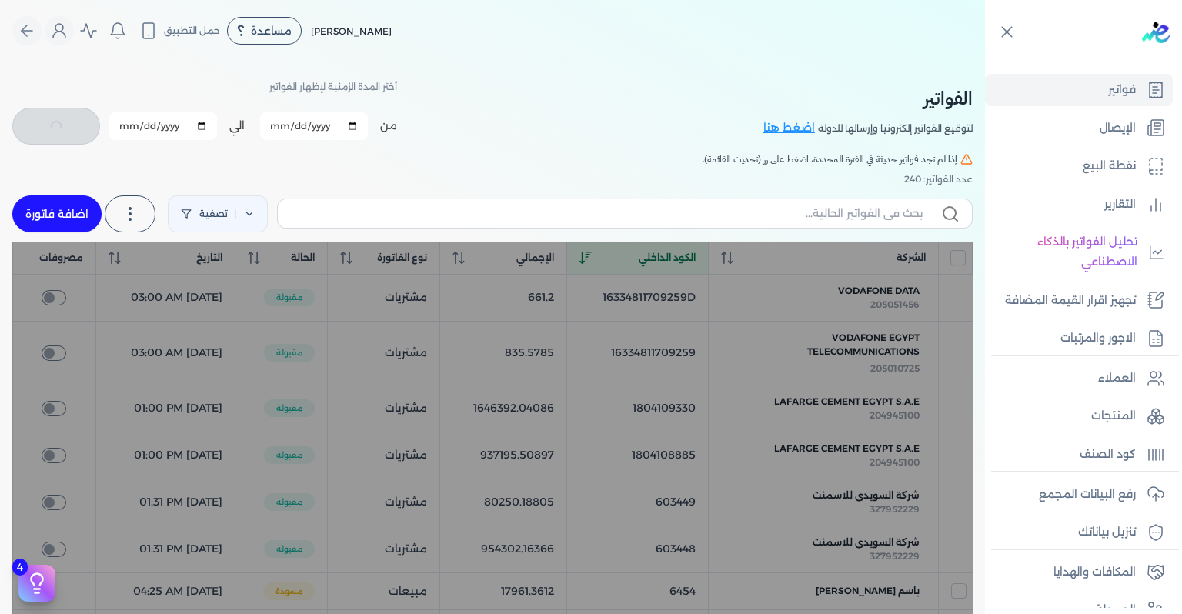
checkbox input "false"
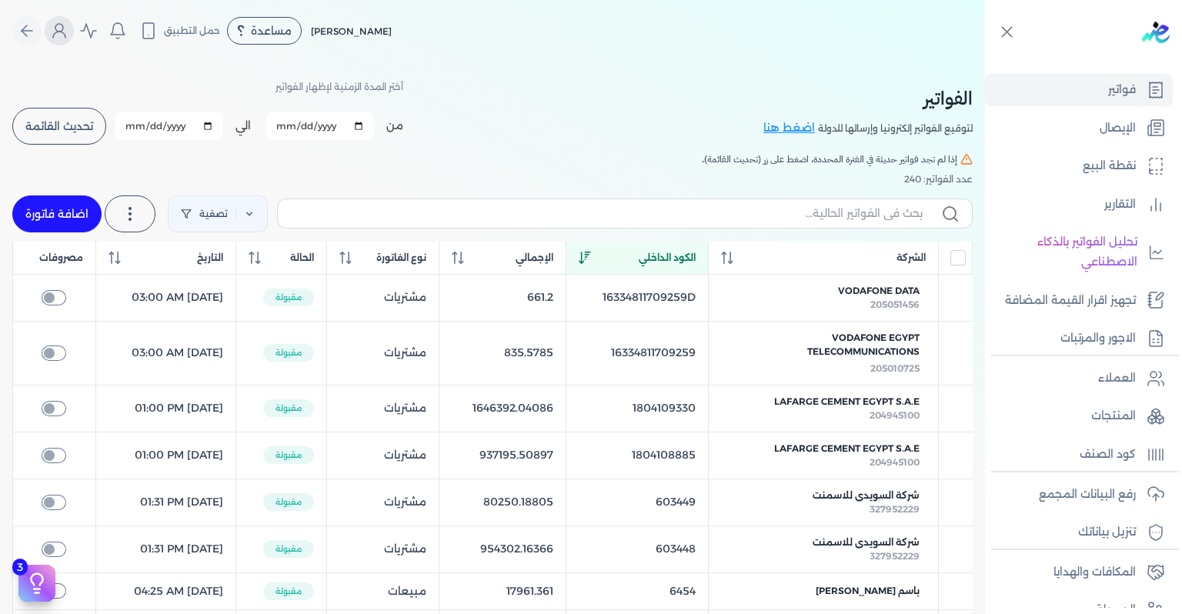
click at [55, 35] on button "Global" at bounding box center [59, 30] width 29 height 29
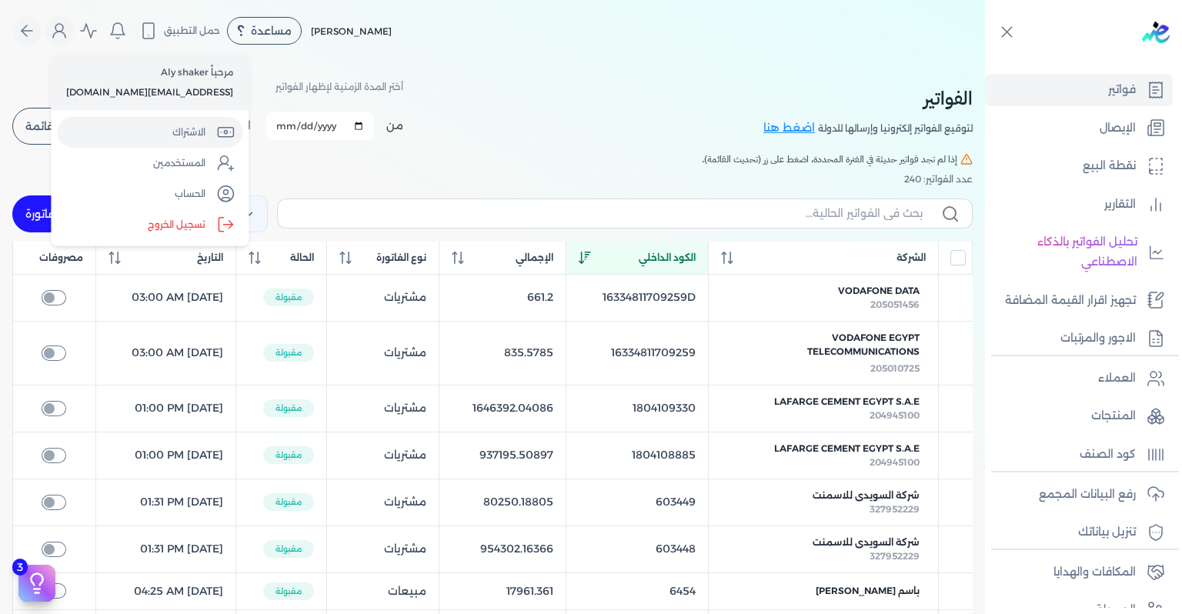
click at [145, 125] on link "الاشتراك" at bounding box center [149, 132] width 185 height 31
